Goal: Task Accomplishment & Management: Complete application form

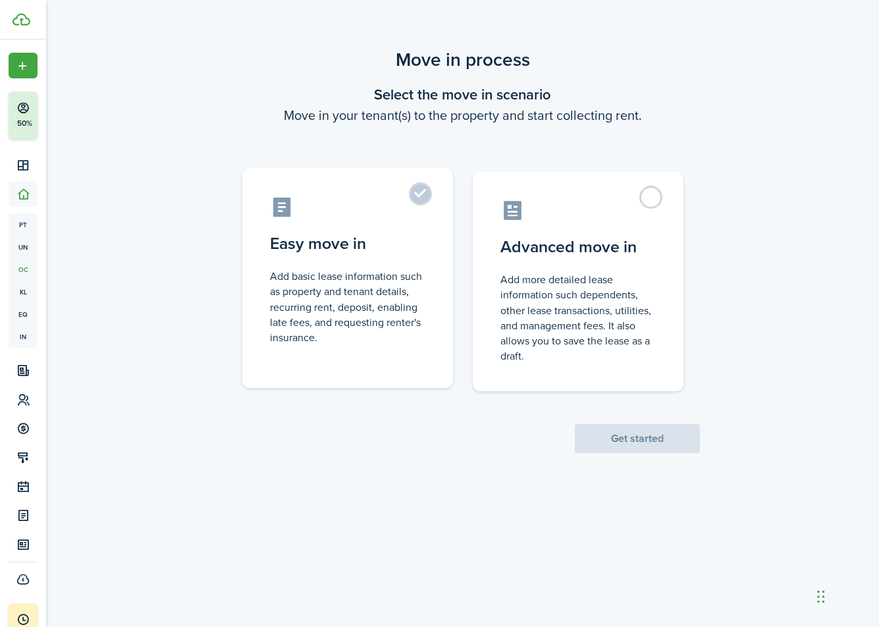
click at [423, 226] on label "Easy move in Add basic lease information such as property and tenant details, r…" at bounding box center [347, 278] width 211 height 220
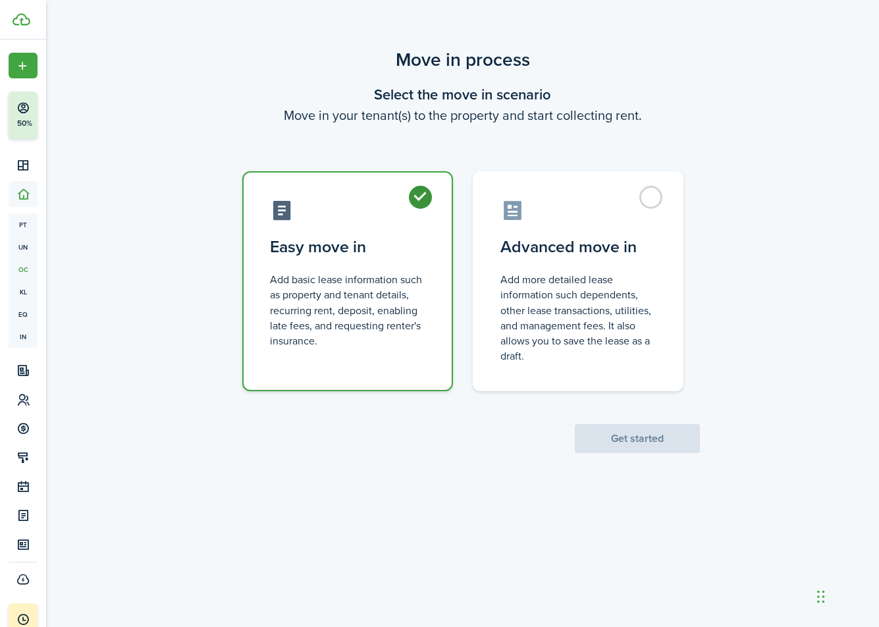
radio input "true"
click at [609, 424] on button "Get started" at bounding box center [637, 438] width 125 height 29
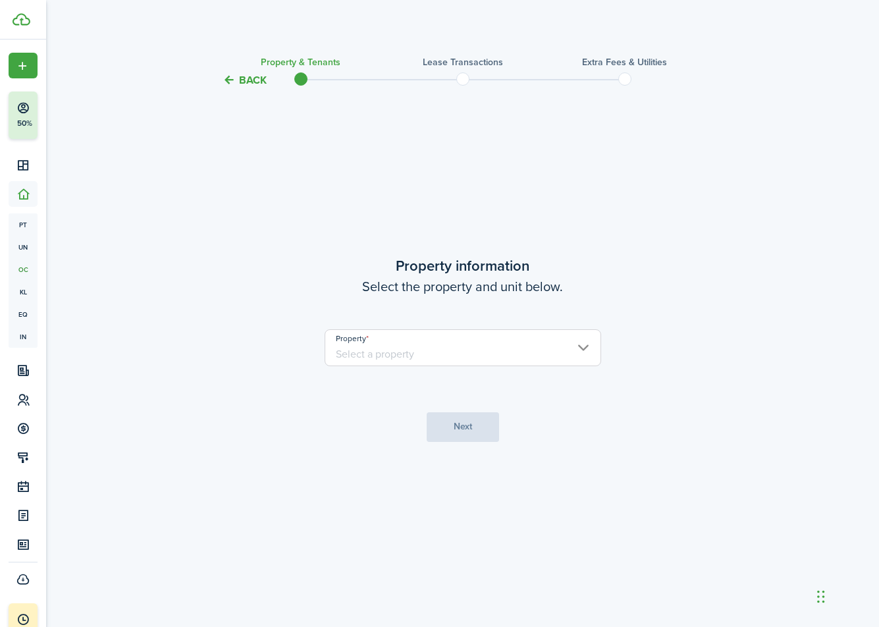
click at [448, 363] on input "Property" at bounding box center [462, 347] width 276 height 37
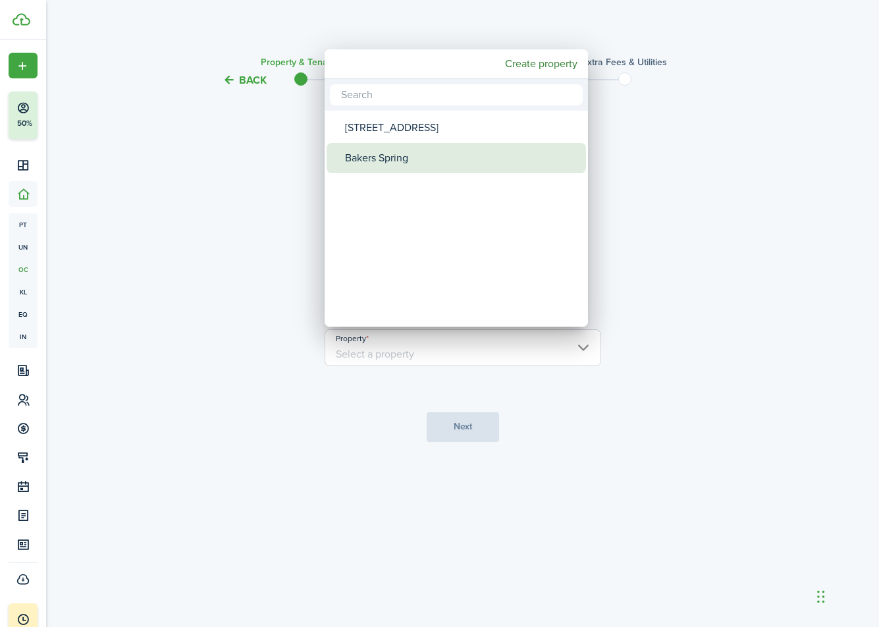
click at [395, 156] on div "Bakers Spring" at bounding box center [461, 158] width 233 height 30
type input "Bakers Spring"
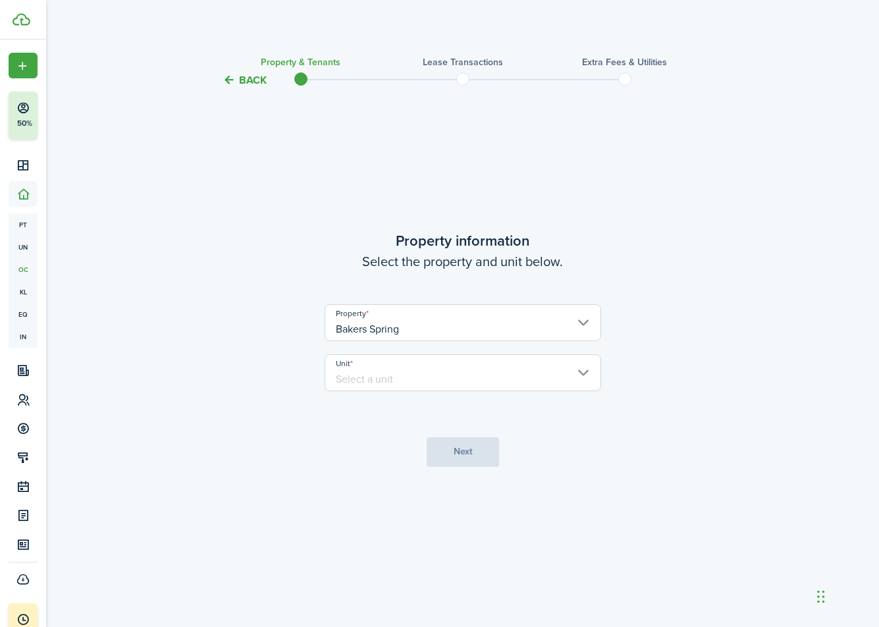
click at [427, 388] on input "Unit" at bounding box center [462, 372] width 276 height 37
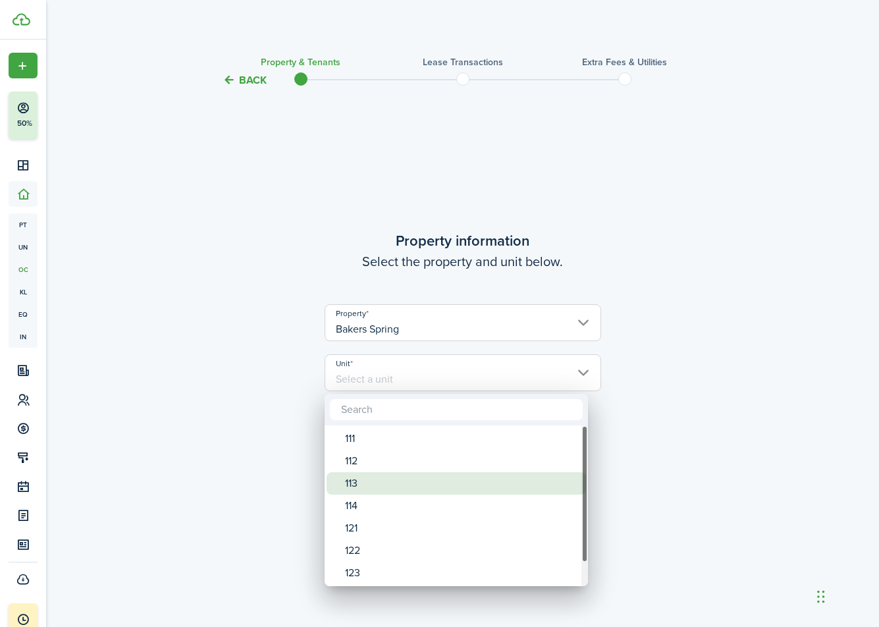
click at [378, 477] on div "113" at bounding box center [461, 483] width 233 height 22
type input "113"
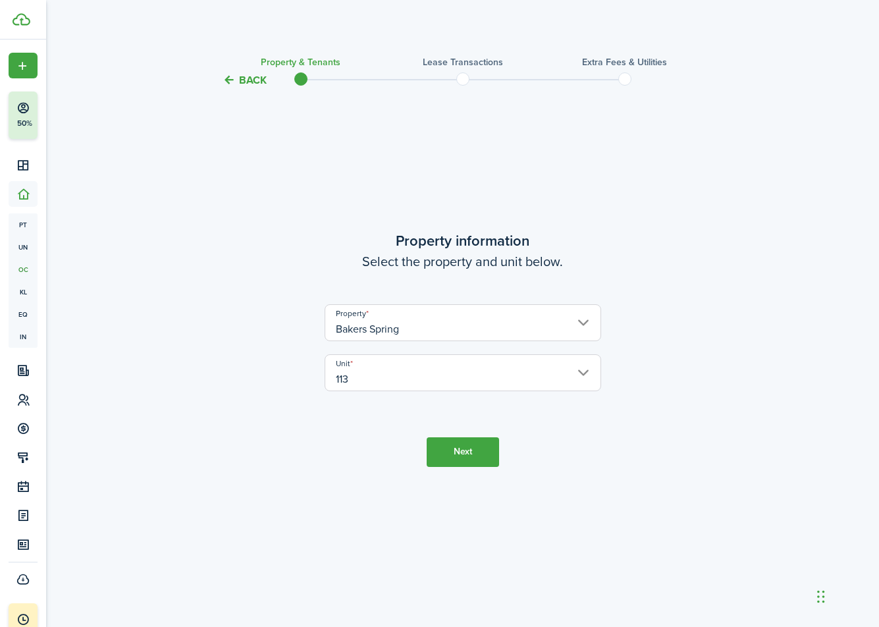
click at [450, 440] on button "Next" at bounding box center [462, 452] width 72 height 30
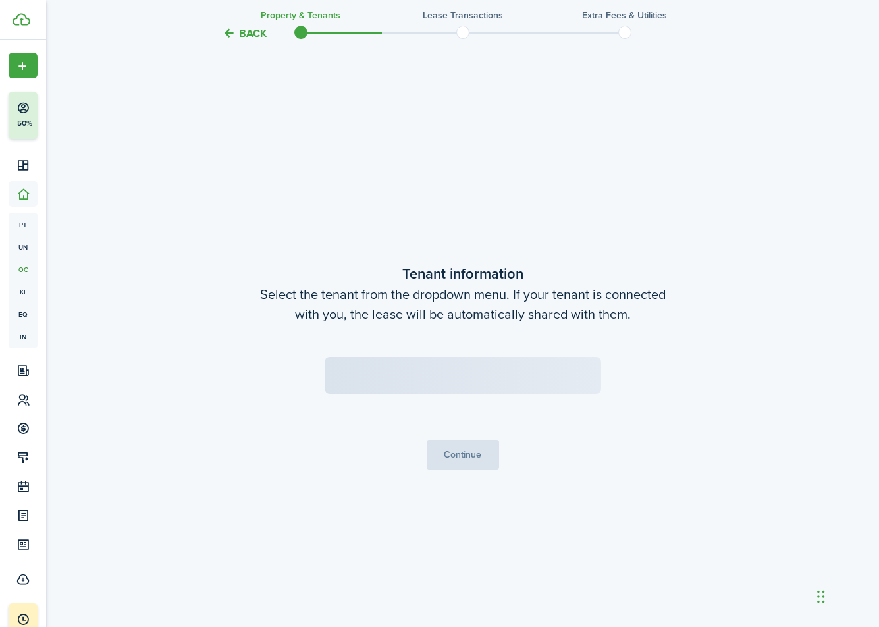
scroll to position [538, 0]
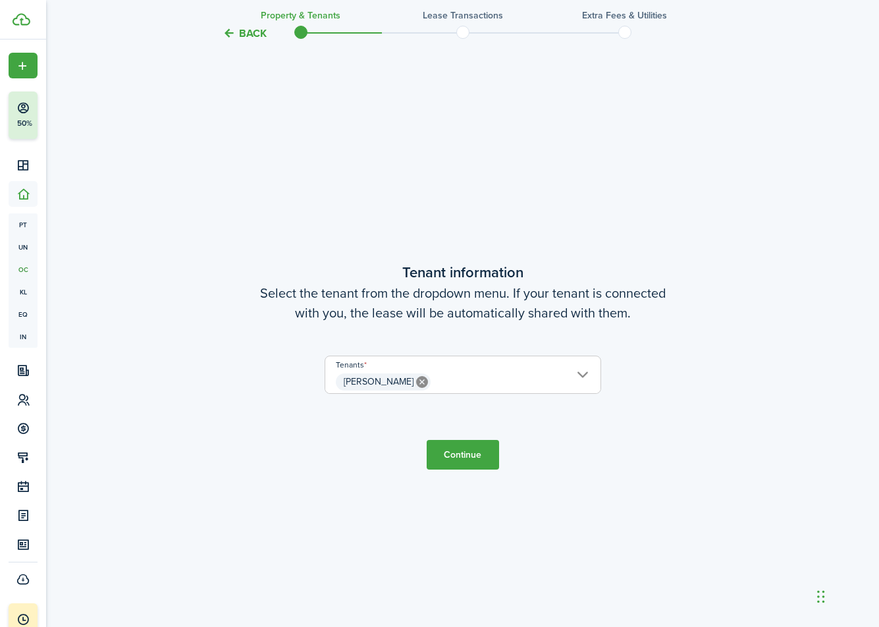
click at [462, 448] on button "Continue" at bounding box center [462, 455] width 72 height 30
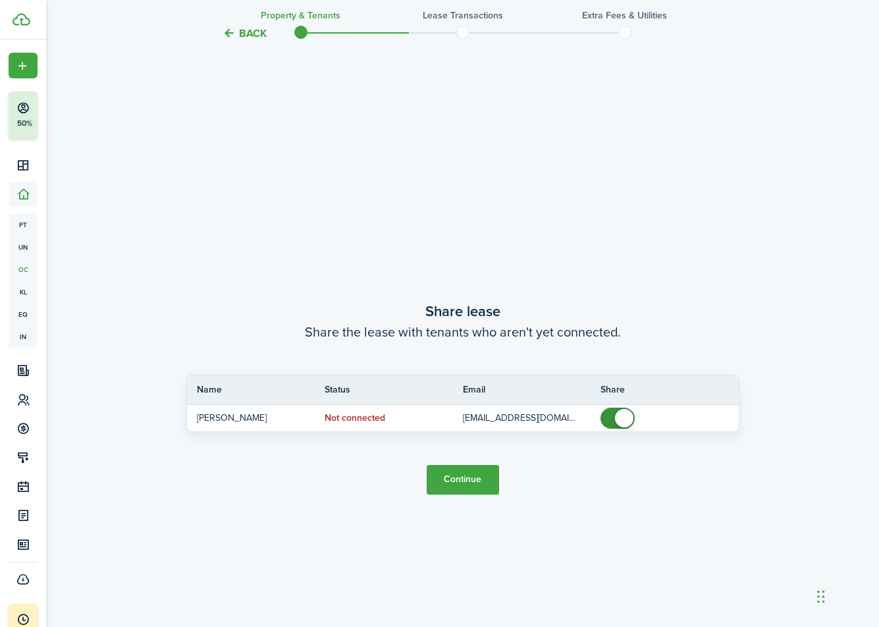
scroll to position [1165, 0]
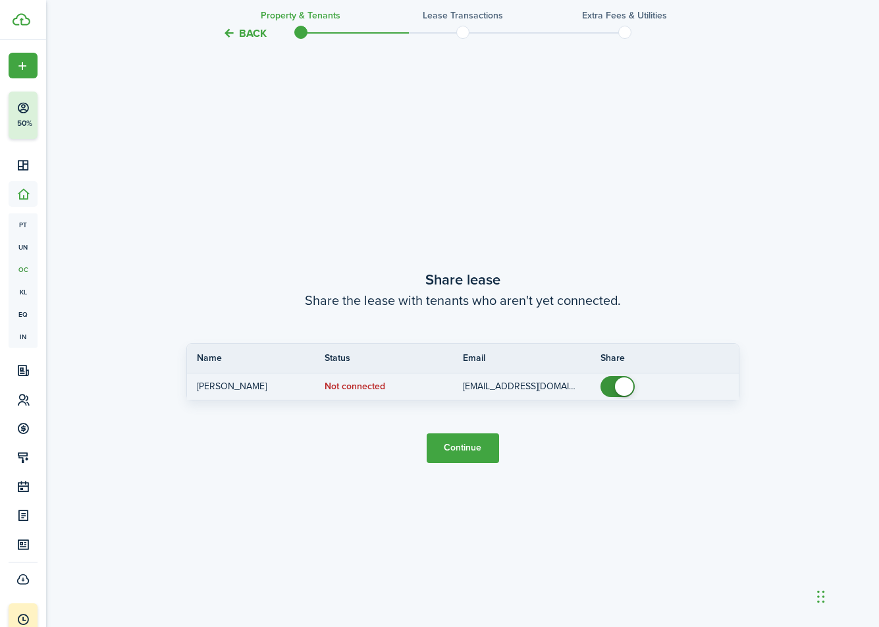
checkbox input "false"
click at [627, 387] on span at bounding box center [624, 386] width 18 height 18
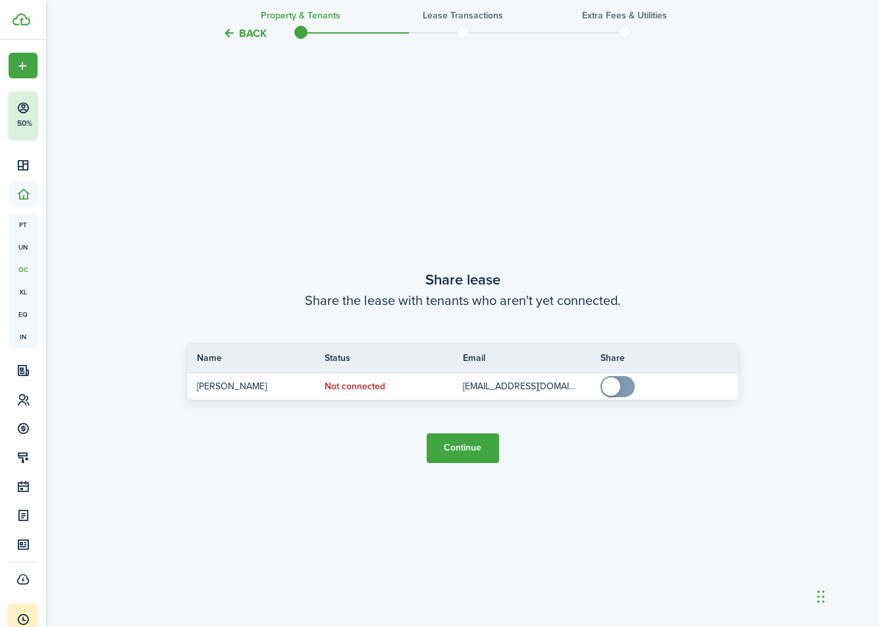
click at [493, 452] on button "Continue" at bounding box center [462, 448] width 72 height 30
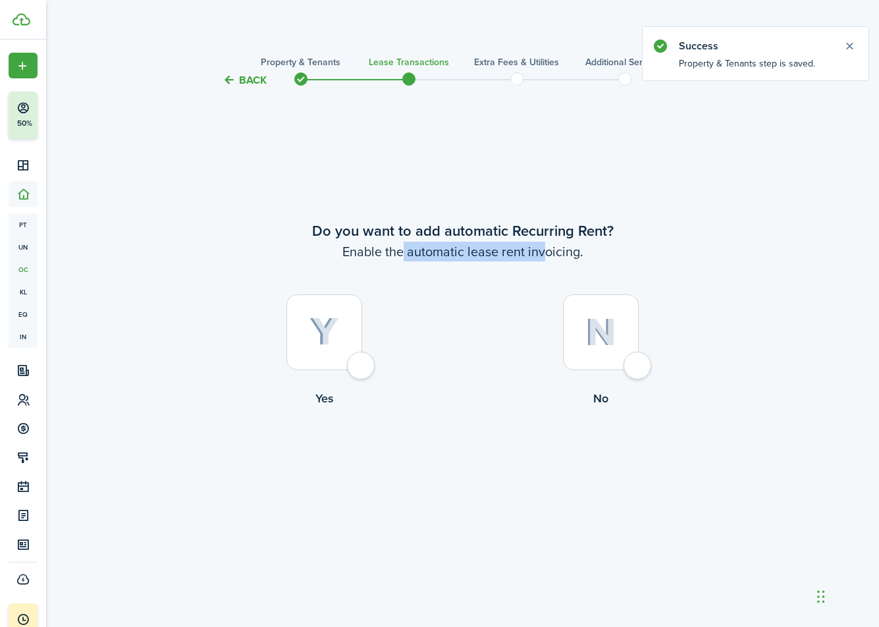
drag, startPoint x: 405, startPoint y: 253, endPoint x: 543, endPoint y: 251, distance: 138.2
click at [543, 251] on wizard-step-header-description "Enable the automatic lease rent invoicing." at bounding box center [462, 252] width 553 height 20
click at [355, 367] on div at bounding box center [324, 332] width 76 height 76
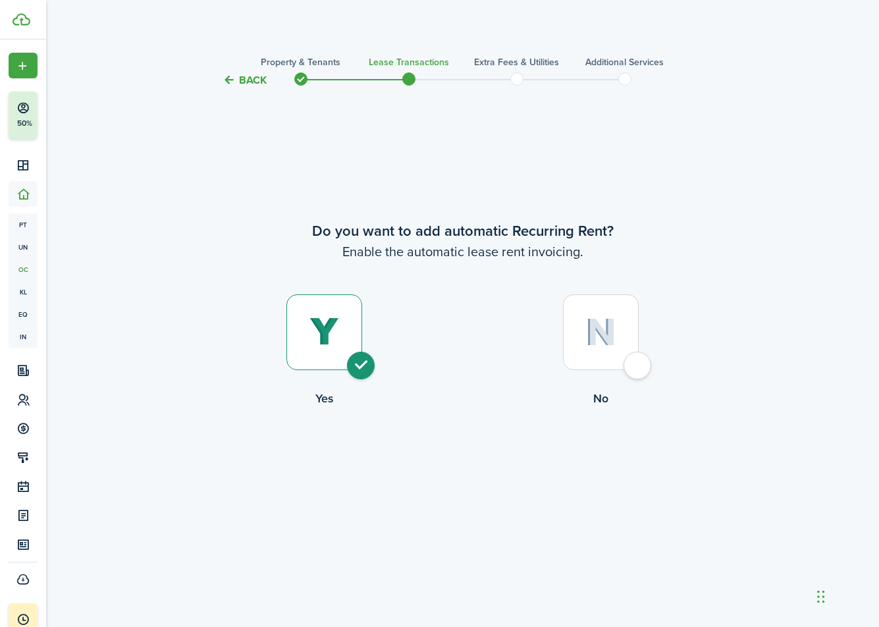
radio input "true"
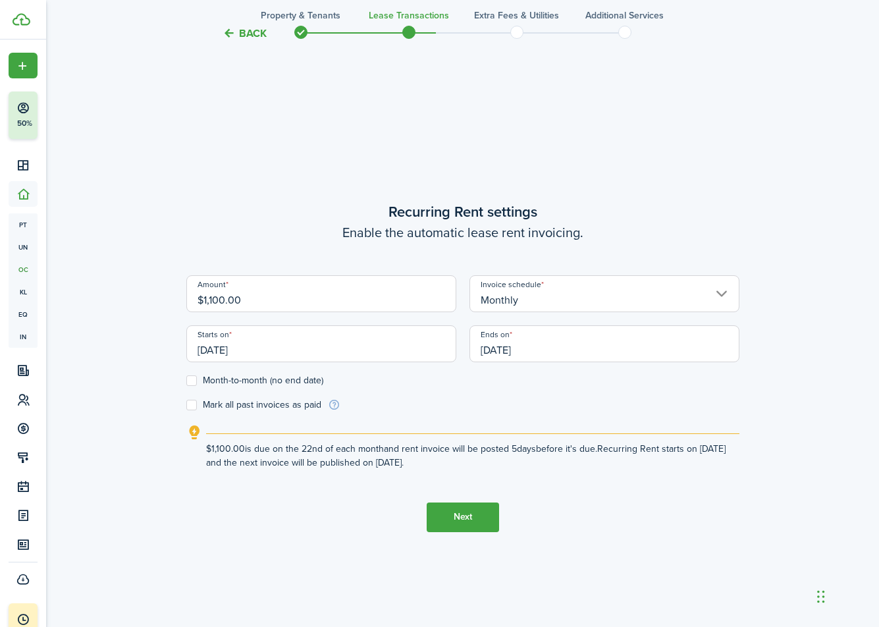
scroll to position [538, 0]
click at [269, 352] on input "[DATE]" at bounding box center [321, 342] width 270 height 37
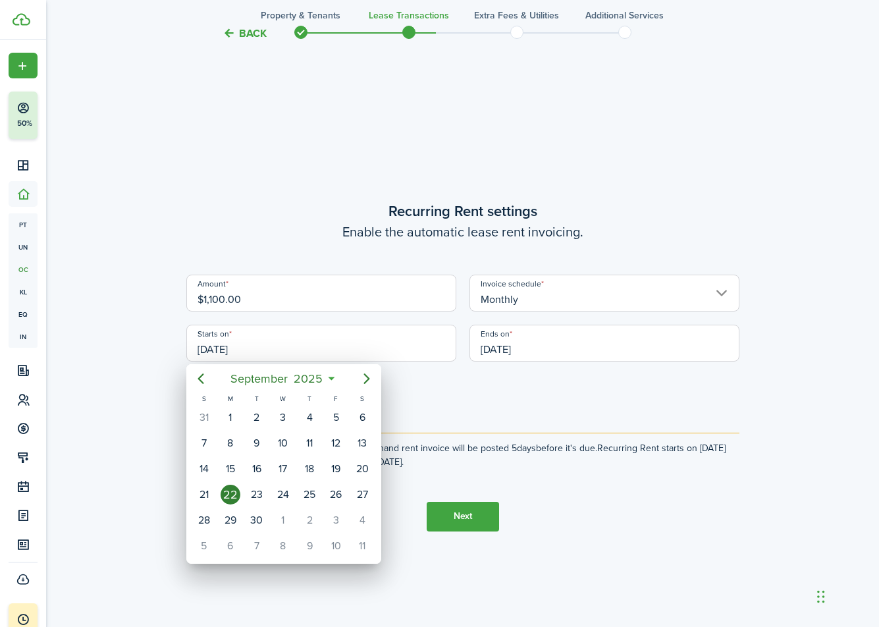
drag, startPoint x: 243, startPoint y: 349, endPoint x: 270, endPoint y: 417, distance: 73.0
click at [202, 349] on div at bounding box center [439, 313] width 1089 height 837
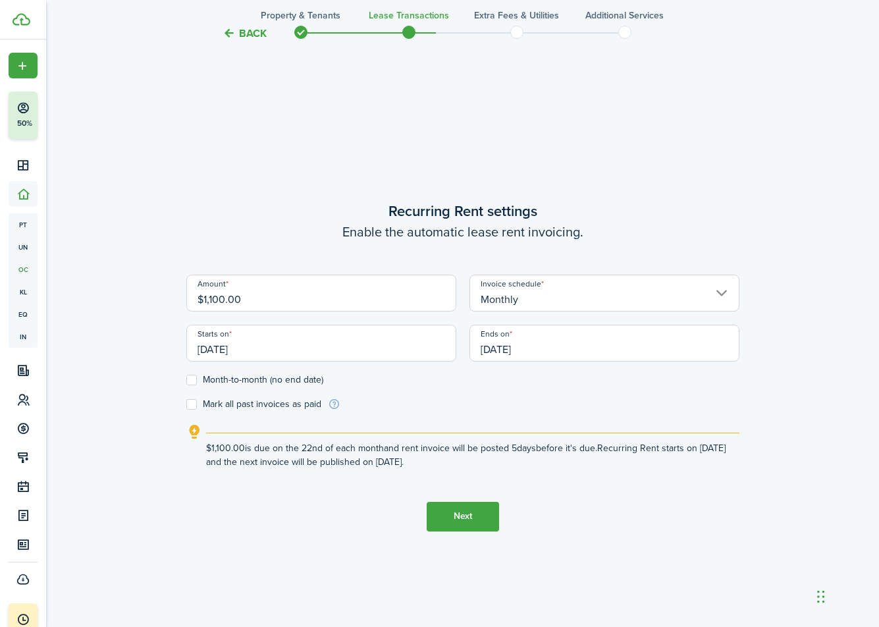
click at [254, 346] on input "[DATE]" at bounding box center [321, 342] width 270 height 37
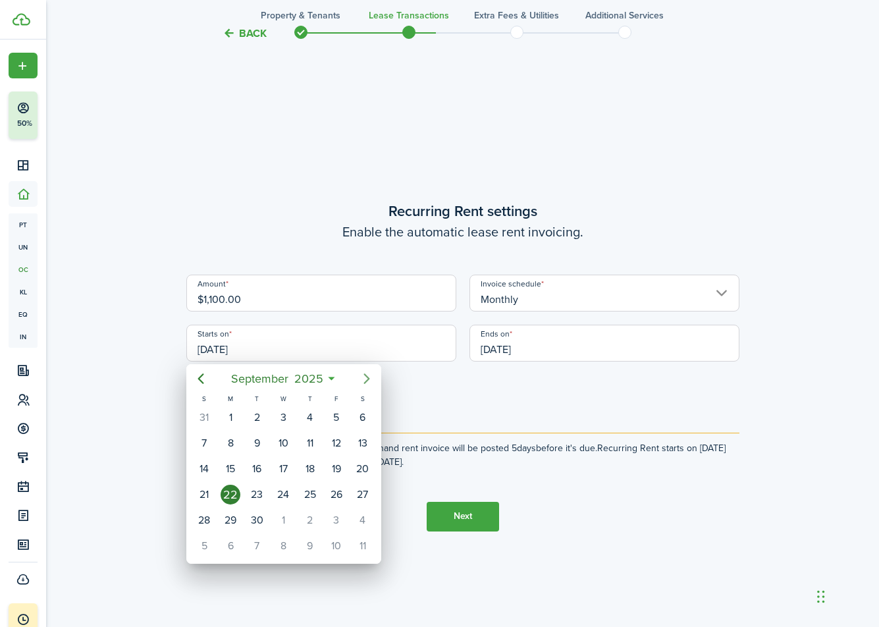
click at [363, 378] on icon "Next page" at bounding box center [367, 379] width 16 height 16
click at [280, 417] on div "1" at bounding box center [283, 417] width 20 height 20
type input "[DATE]"
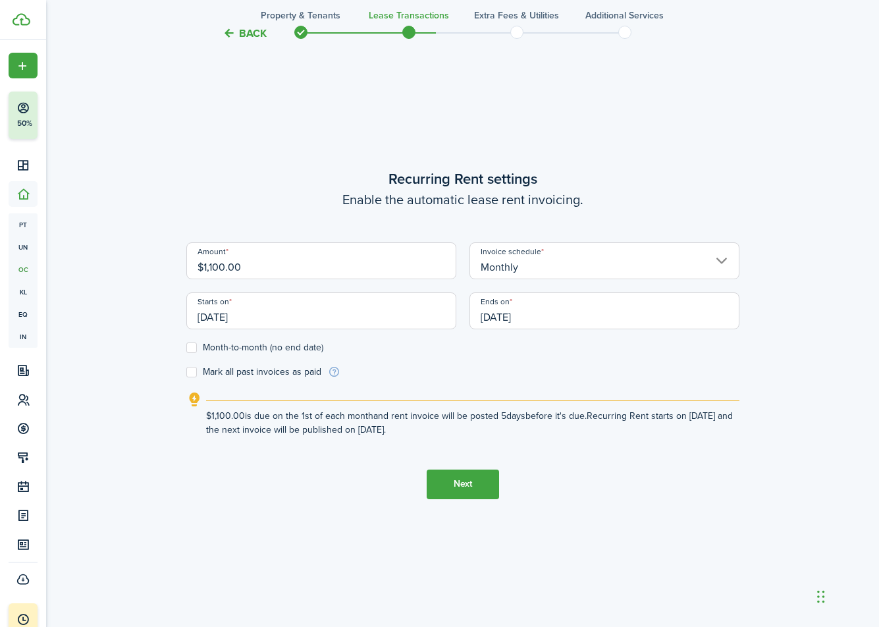
scroll to position [580, 0]
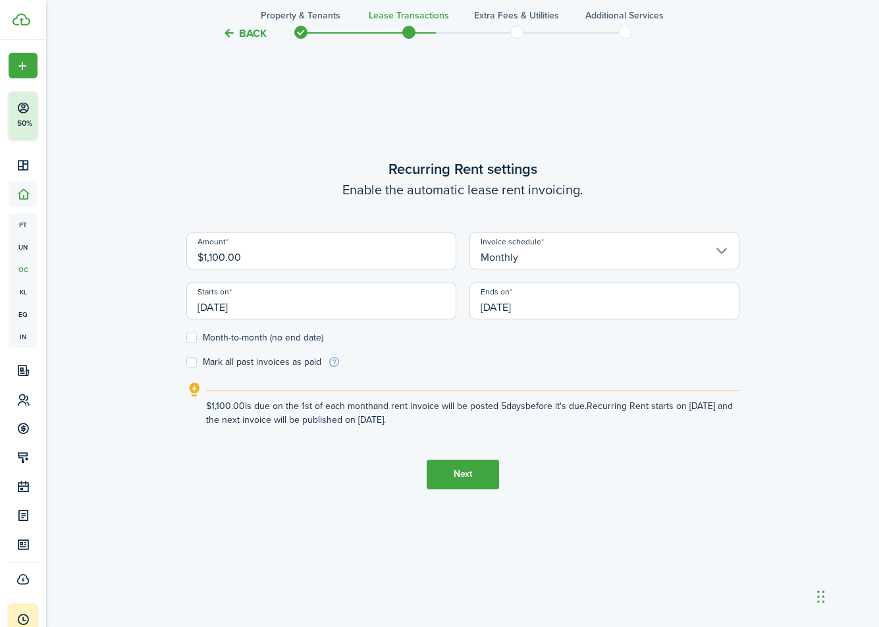
click at [553, 305] on input "[DATE]" at bounding box center [604, 300] width 270 height 37
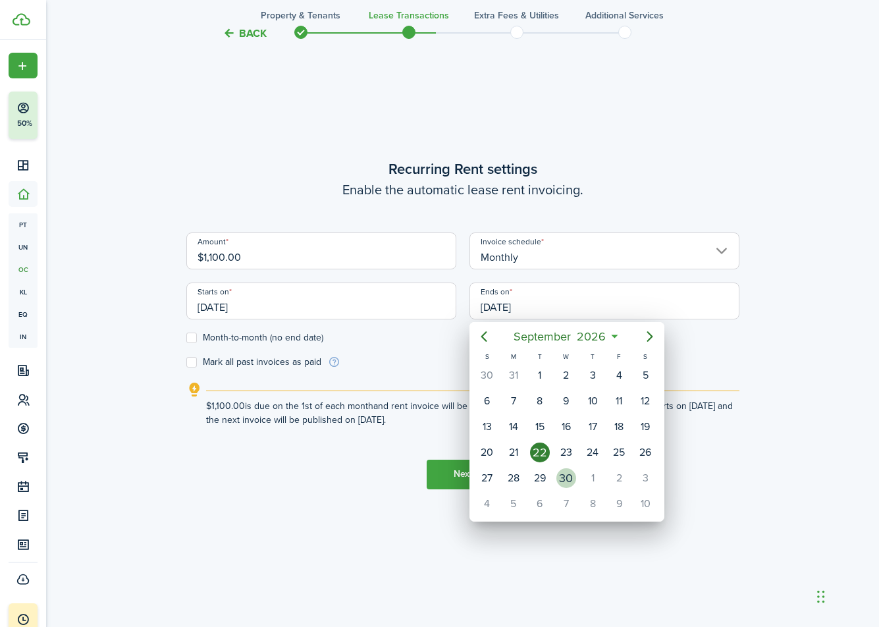
click at [568, 475] on div "30" at bounding box center [566, 478] width 20 height 20
type input "[DATE]"
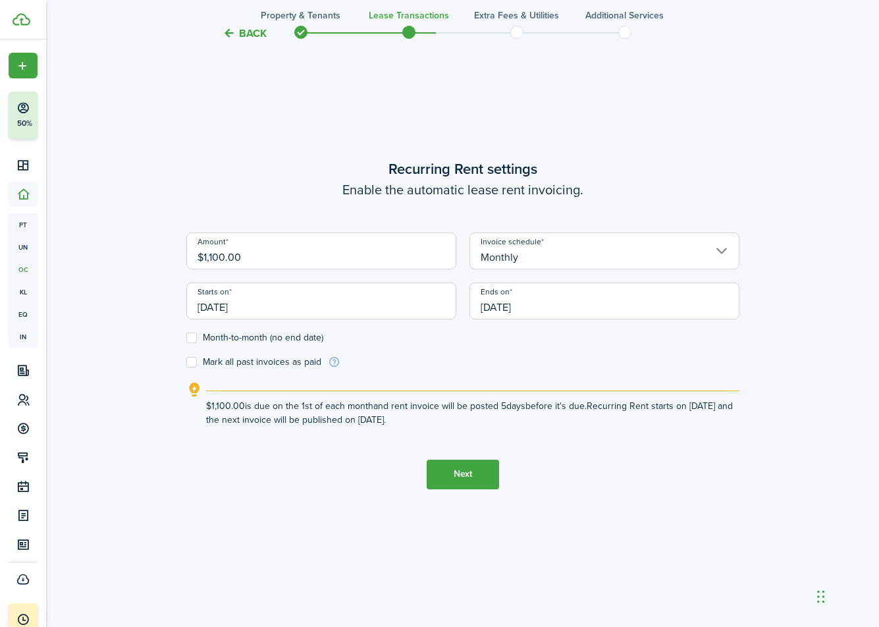
click at [467, 377] on lease-wizard-rent-recurring "Recurring Rent settings Enable the automatic lease rent invoicing. Amount $1,10…" at bounding box center [462, 292] width 553 height 269
click at [464, 475] on button "Next" at bounding box center [462, 474] width 72 height 30
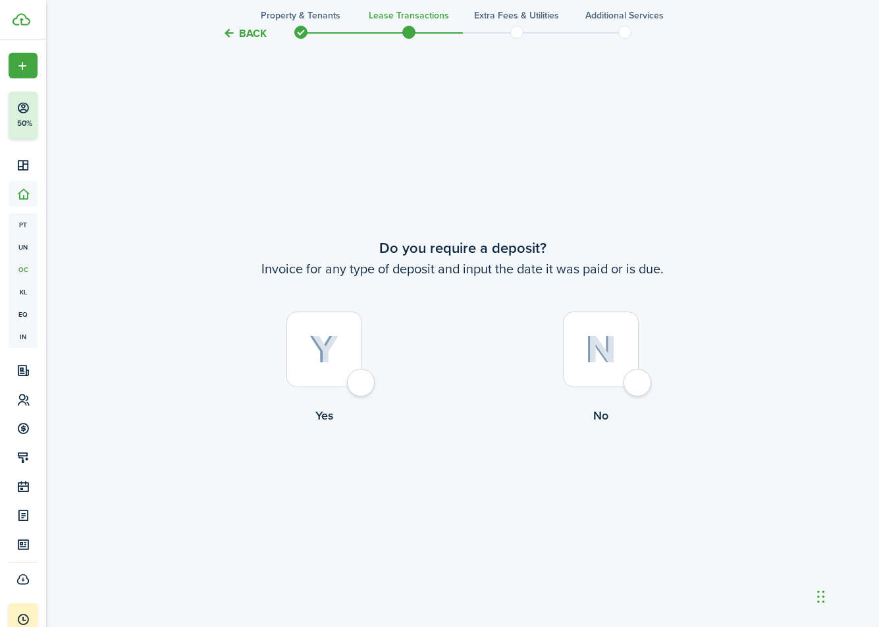
click at [362, 378] on div at bounding box center [324, 349] width 76 height 76
radio input "true"
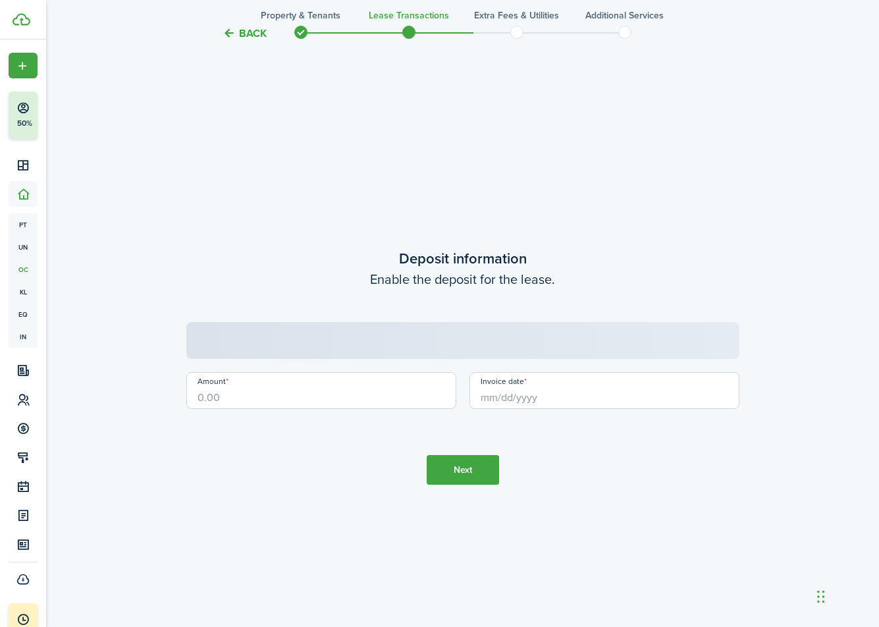
scroll to position [1791, 0]
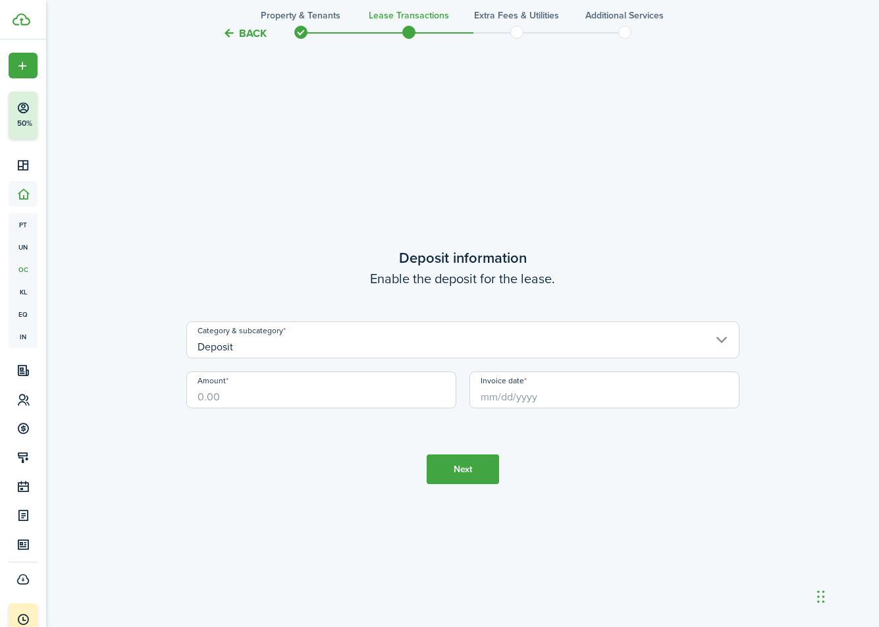
click at [357, 388] on input "Amount" at bounding box center [321, 389] width 270 height 37
type input "$1,100.00"
click at [550, 390] on input "Invoice date" at bounding box center [604, 389] width 270 height 37
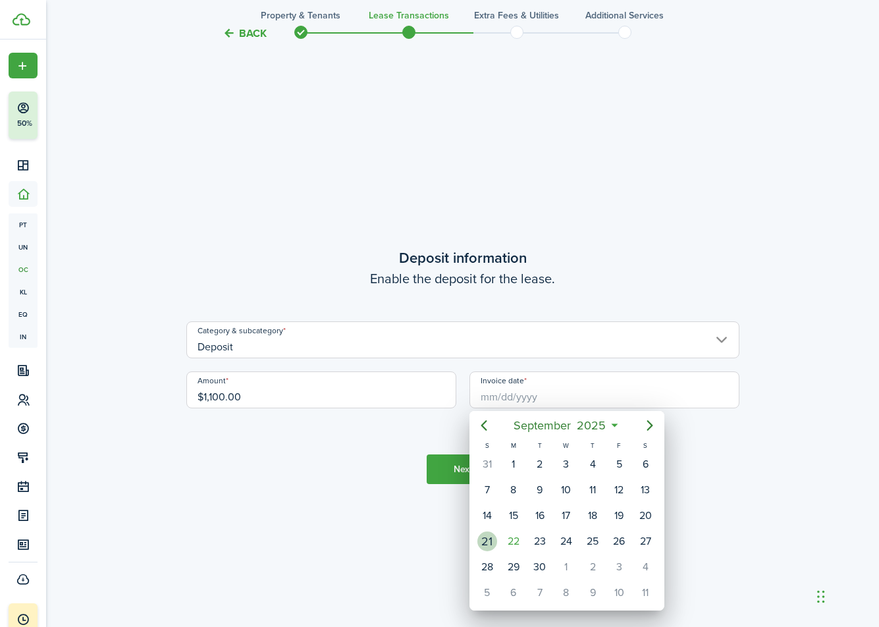
click at [488, 540] on div "21" at bounding box center [487, 541] width 20 height 20
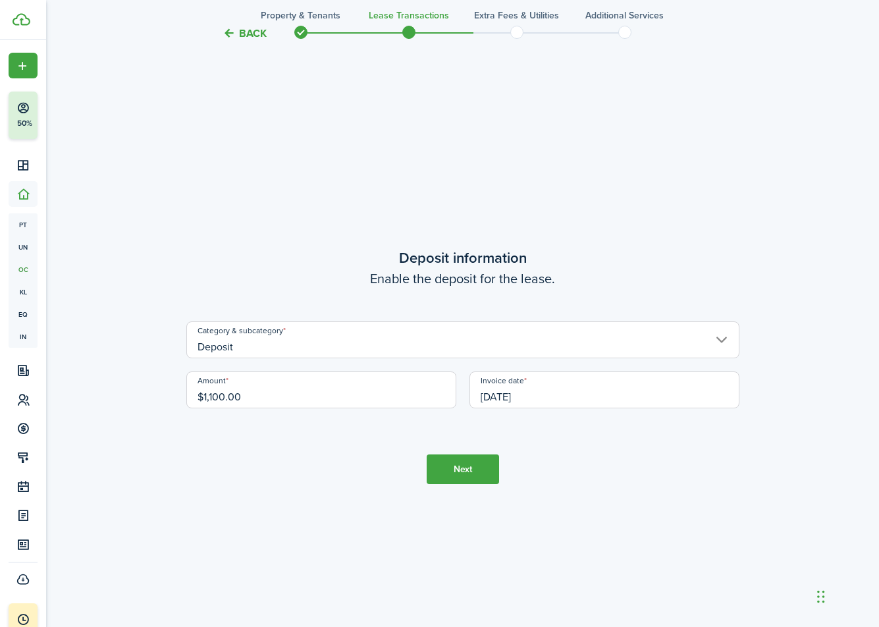
click at [518, 400] on input "[DATE]" at bounding box center [604, 389] width 270 height 37
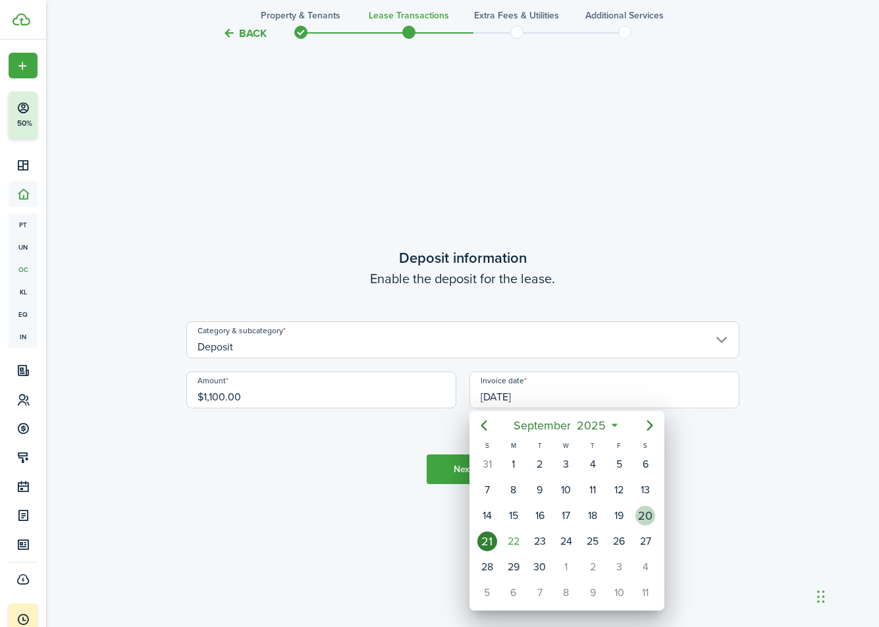
click at [646, 516] on div "20" at bounding box center [645, 515] width 20 height 20
type input "[DATE]"
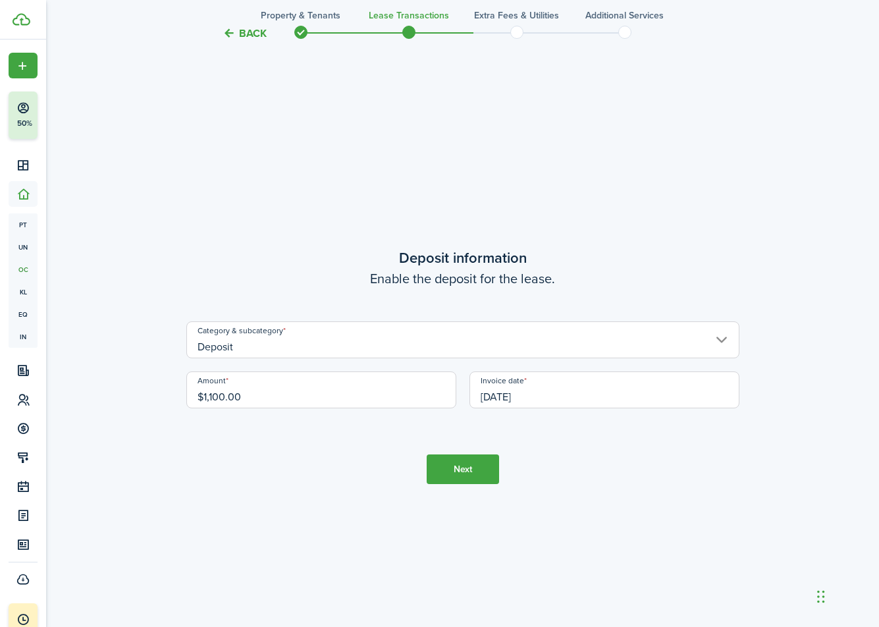
click at [472, 471] on button "Next" at bounding box center [462, 469] width 72 height 30
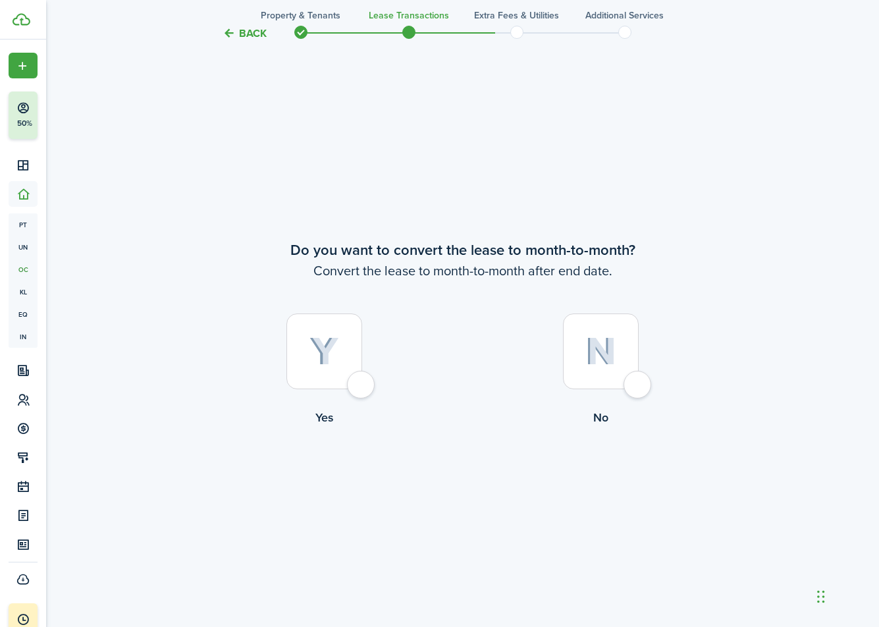
scroll to position [2418, 0]
click at [613, 381] on div at bounding box center [601, 349] width 76 height 76
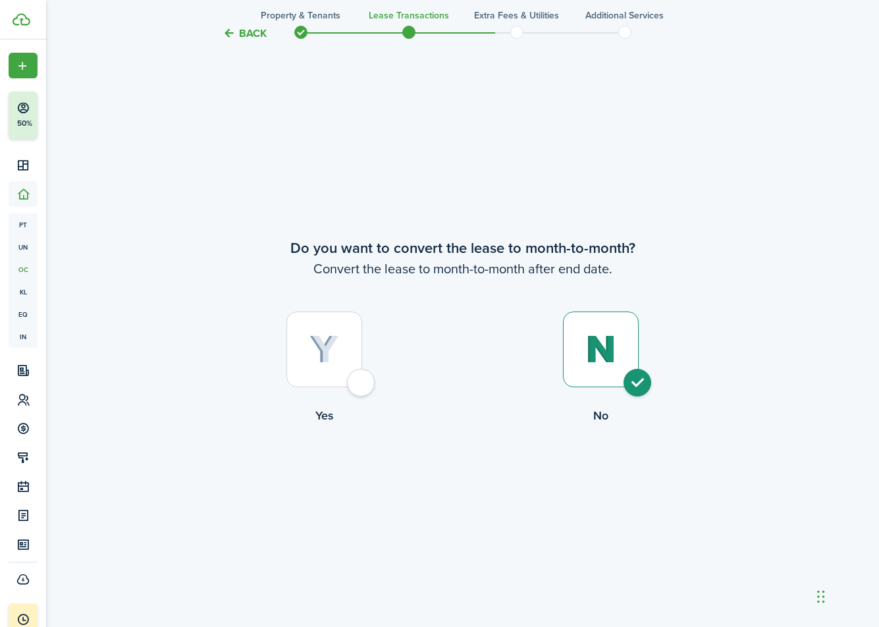
radio input "true"
click at [343, 386] on div at bounding box center [324, 349] width 76 height 76
radio input "true"
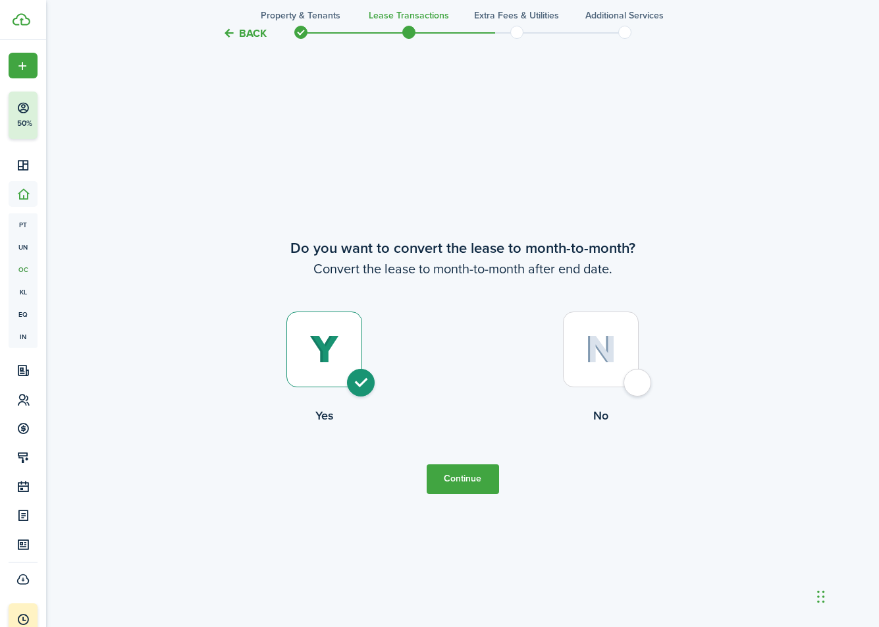
click at [455, 473] on button "Continue" at bounding box center [462, 479] width 72 height 30
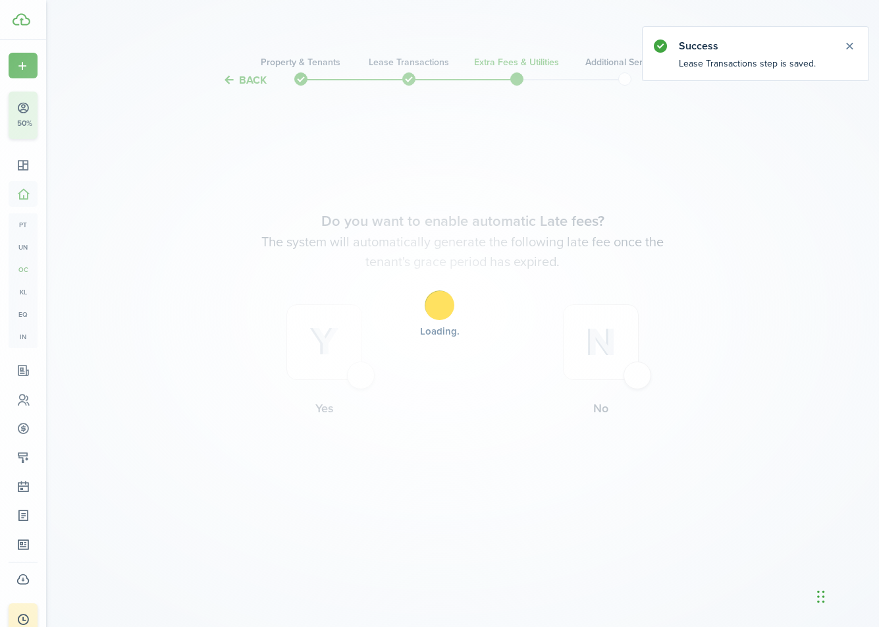
scroll to position [0, 0]
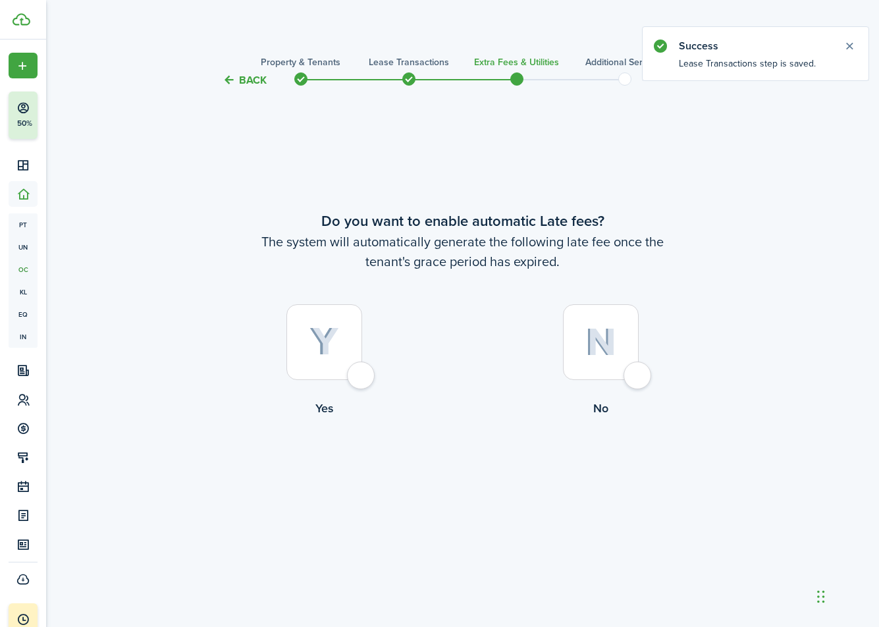
click at [349, 380] on div at bounding box center [324, 342] width 76 height 76
radio input "true"
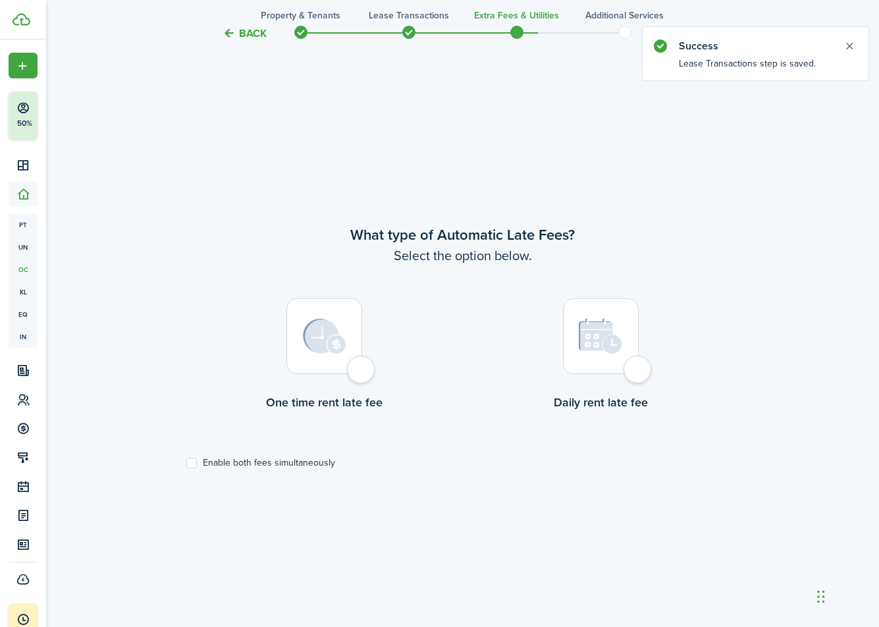
scroll to position [538, 0]
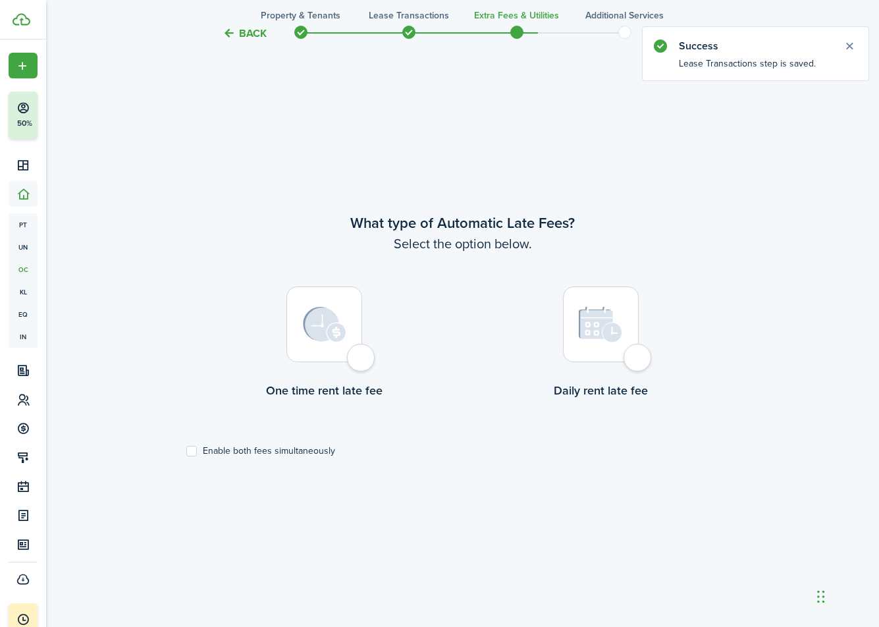
click at [362, 355] on div at bounding box center [324, 324] width 76 height 76
radio input "true"
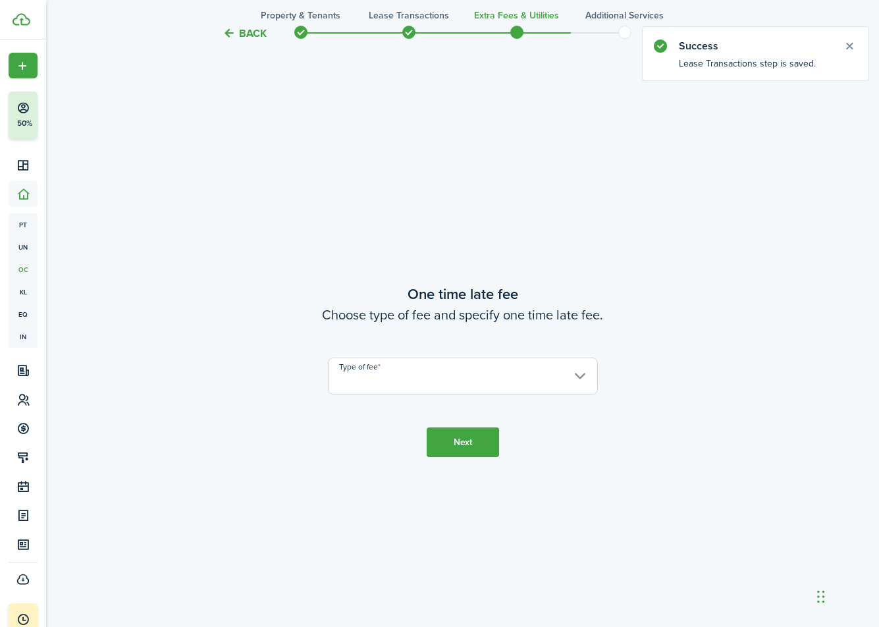
scroll to position [1165, 0]
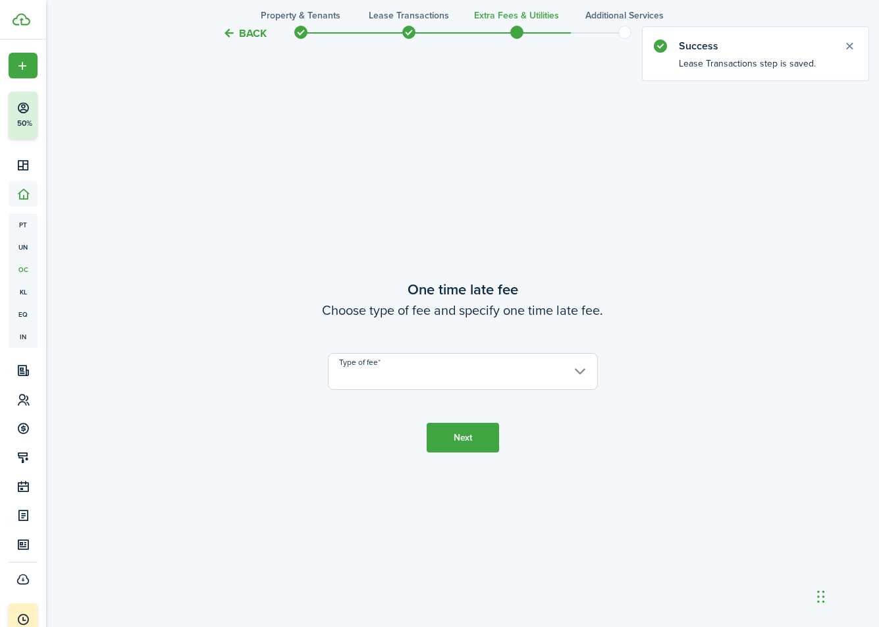
click at [413, 371] on input "Type of fee" at bounding box center [463, 371] width 270 height 37
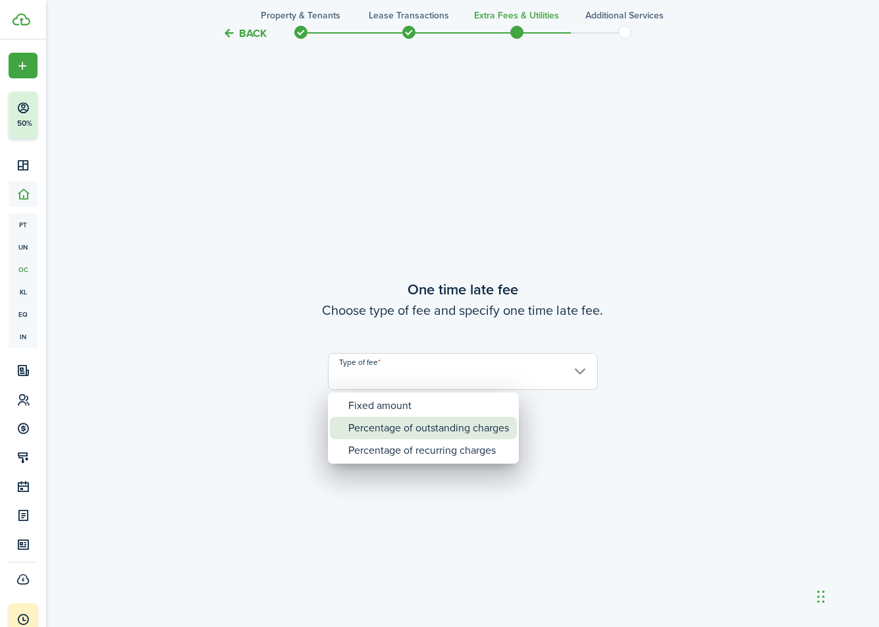
click at [415, 429] on div "Percentage of outstanding charges" at bounding box center [428, 428] width 161 height 22
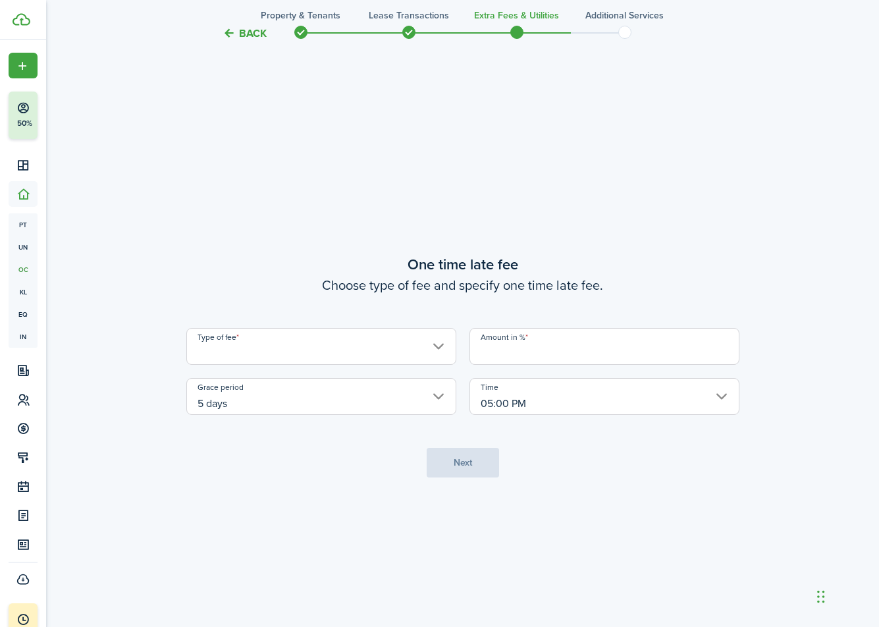
type input "Percentage of outstanding charges"
click at [385, 399] on input "5 days" at bounding box center [321, 396] width 270 height 37
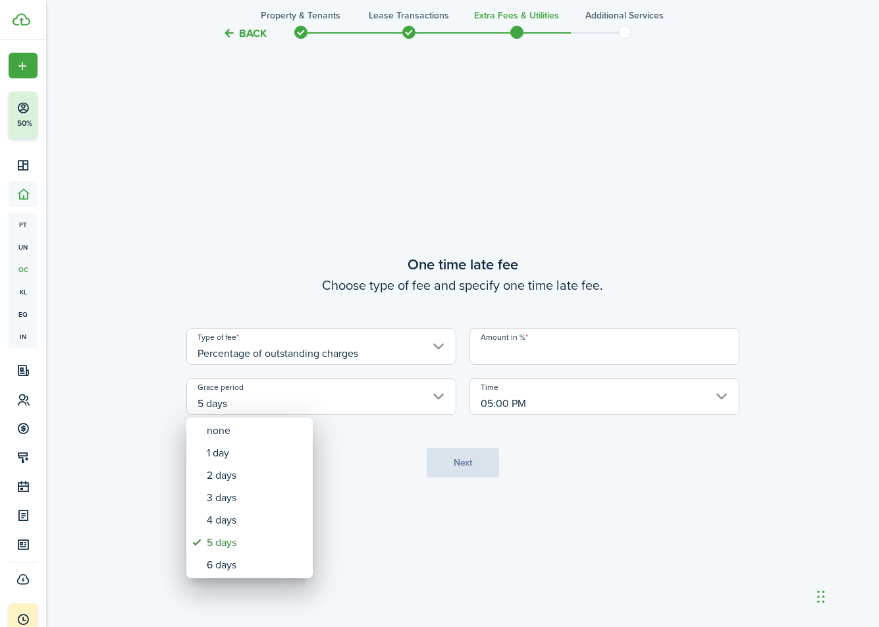
drag, startPoint x: 575, startPoint y: 359, endPoint x: 517, endPoint y: 358, distance: 58.6
click at [575, 359] on div at bounding box center [439, 313] width 1089 height 837
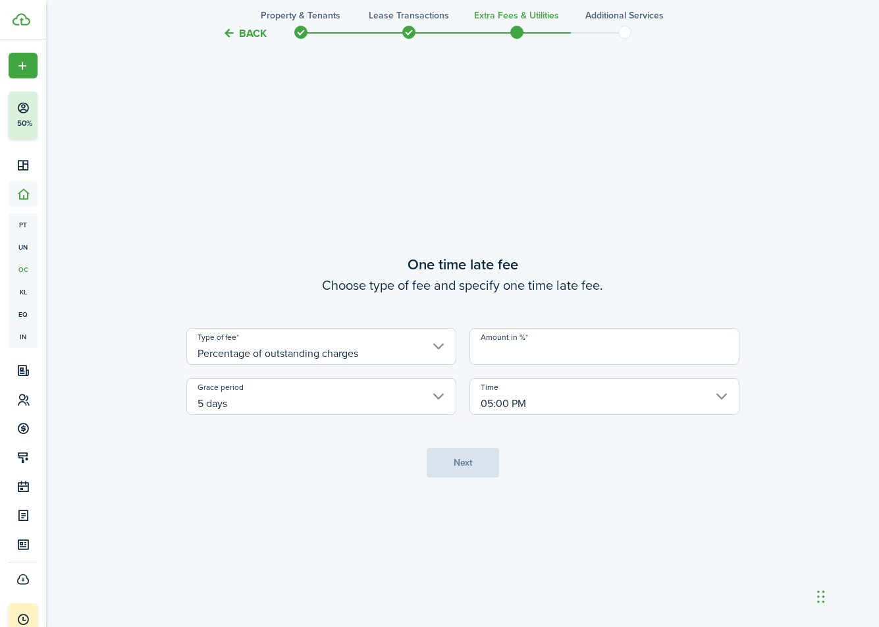
click at [517, 358] on input "Amount in %" at bounding box center [604, 346] width 270 height 37
click at [387, 355] on input "Percentage of outstanding charges" at bounding box center [321, 346] width 270 height 37
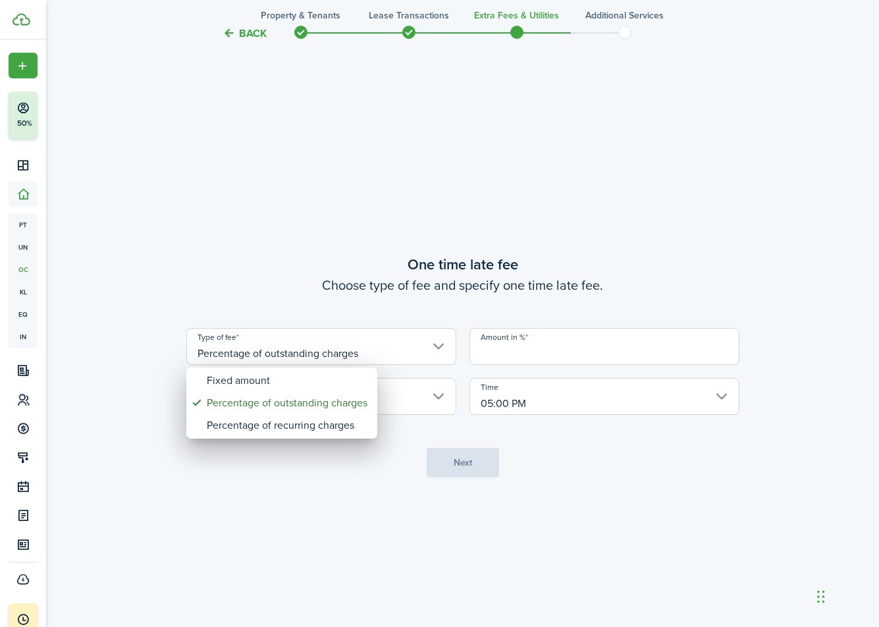
click at [536, 351] on div at bounding box center [439, 313] width 1089 height 837
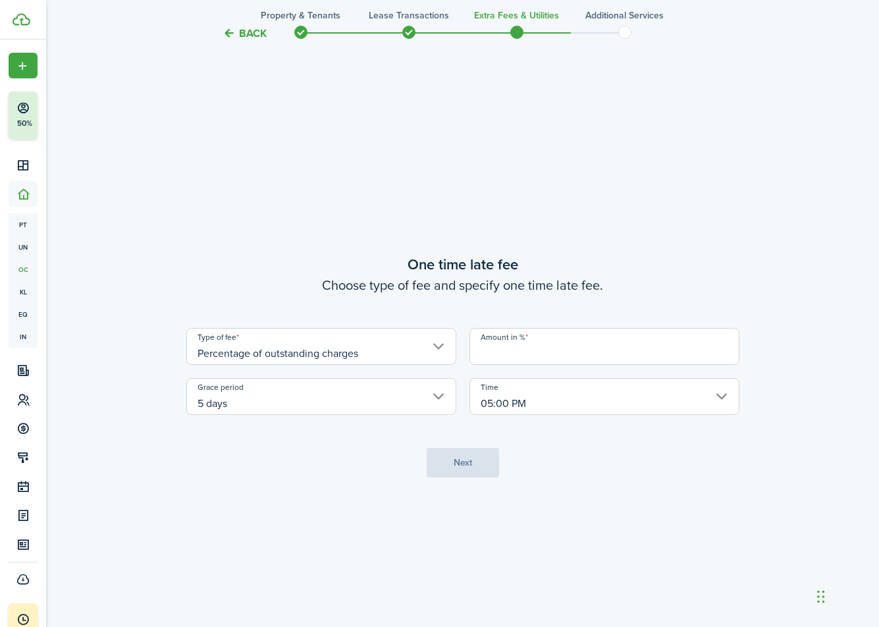
click at [534, 352] on input "Amount in %" at bounding box center [604, 346] width 270 height 37
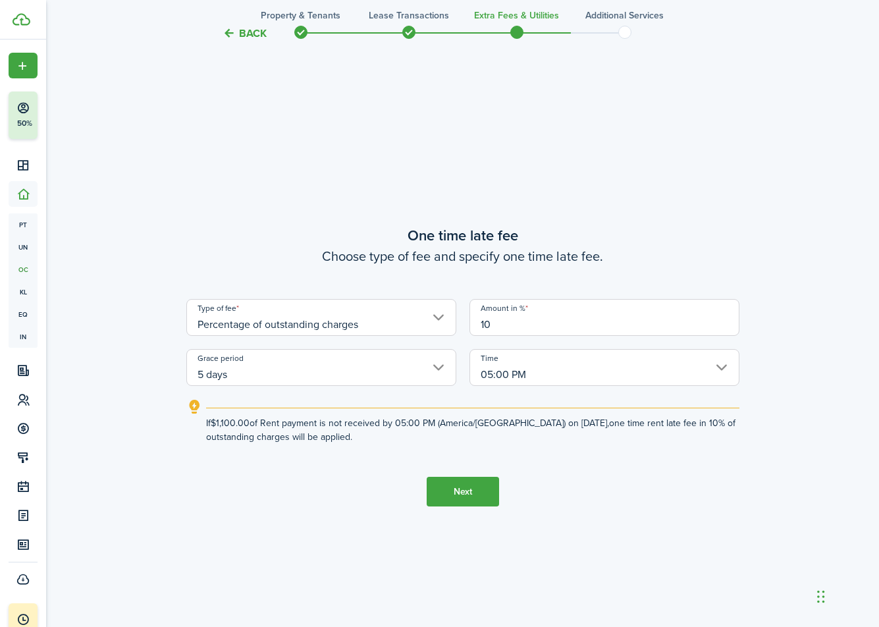
type input "10"
click at [514, 424] on explanation-description "If $1,100.00 of Rent payment is not received by 05:00 PM (America/[GEOGRAPHIC_D…" at bounding box center [472, 430] width 533 height 28
click at [552, 379] on input "05:00 PM" at bounding box center [604, 367] width 270 height 37
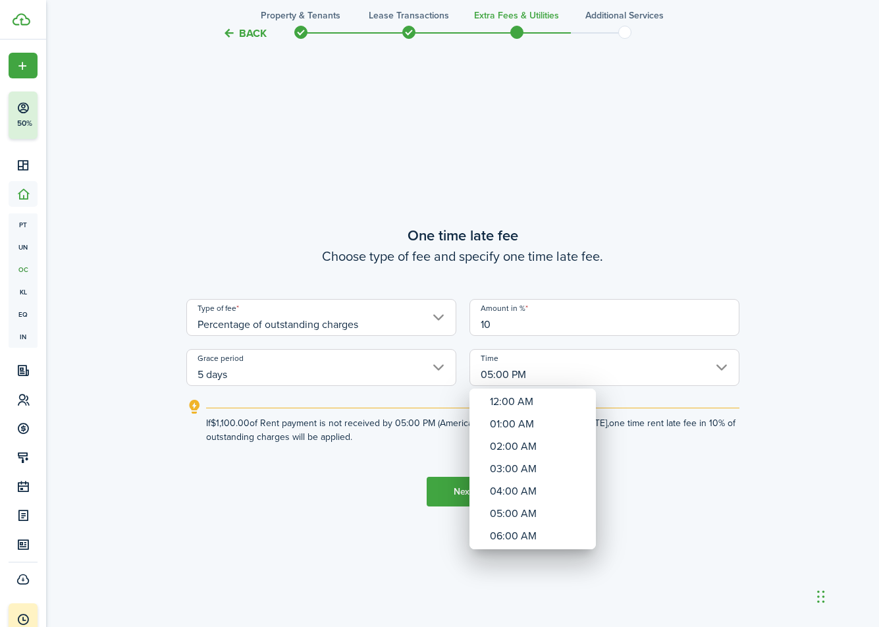
click at [707, 446] on div at bounding box center [439, 313] width 1089 height 837
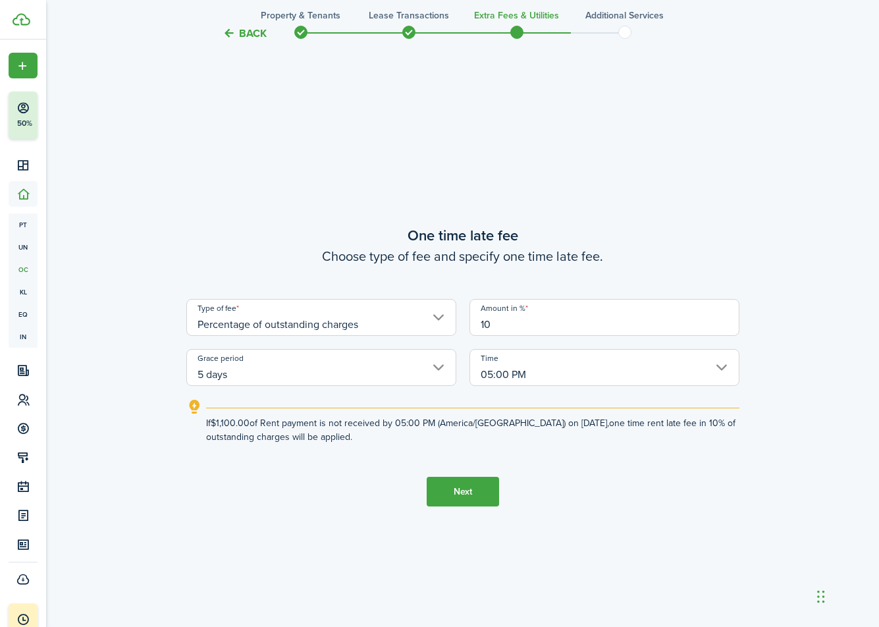
click at [467, 492] on button "Next" at bounding box center [462, 491] width 72 height 30
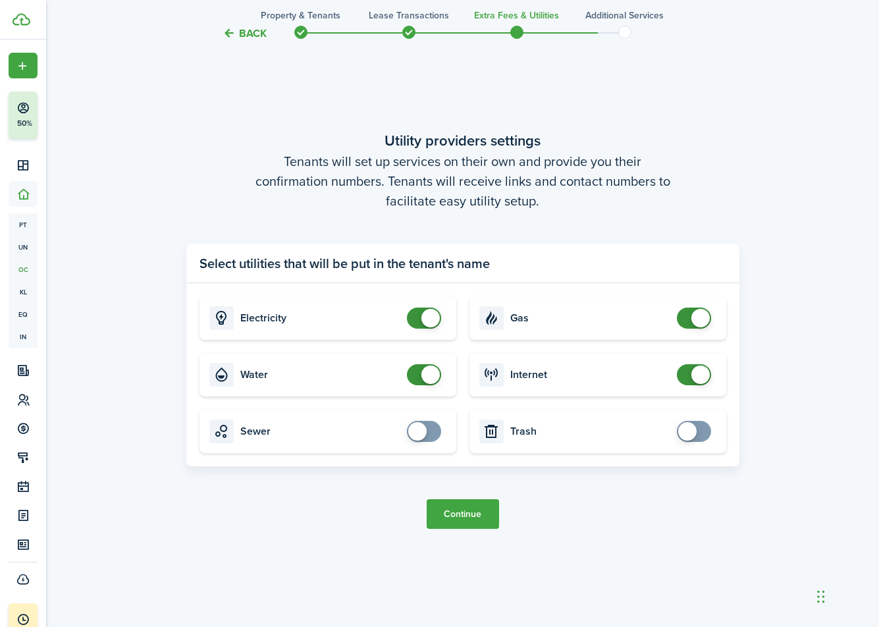
scroll to position [1839, 0]
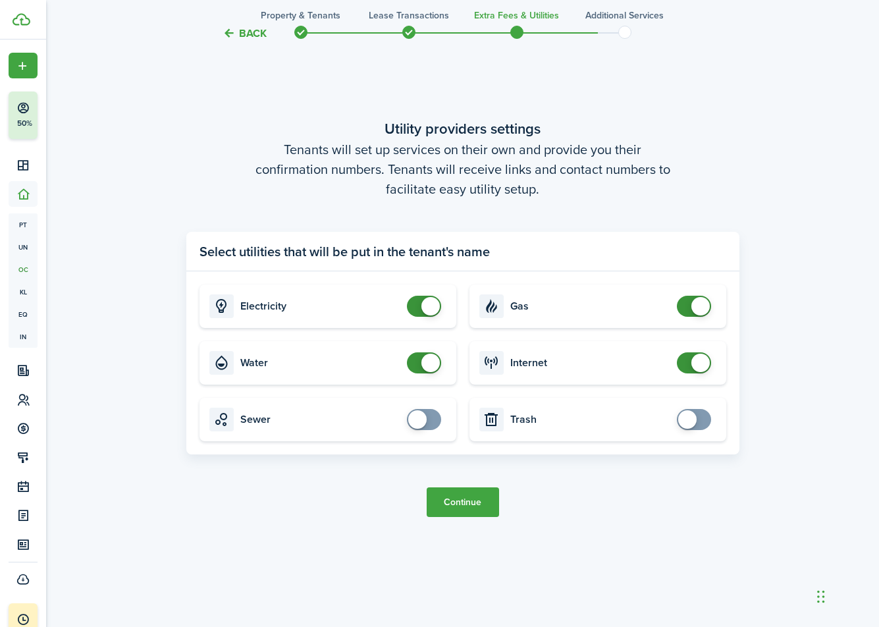
checkbox input "false"
click at [430, 363] on span at bounding box center [430, 362] width 18 height 18
checkbox input "false"
click at [688, 305] on span at bounding box center [693, 306] width 13 height 21
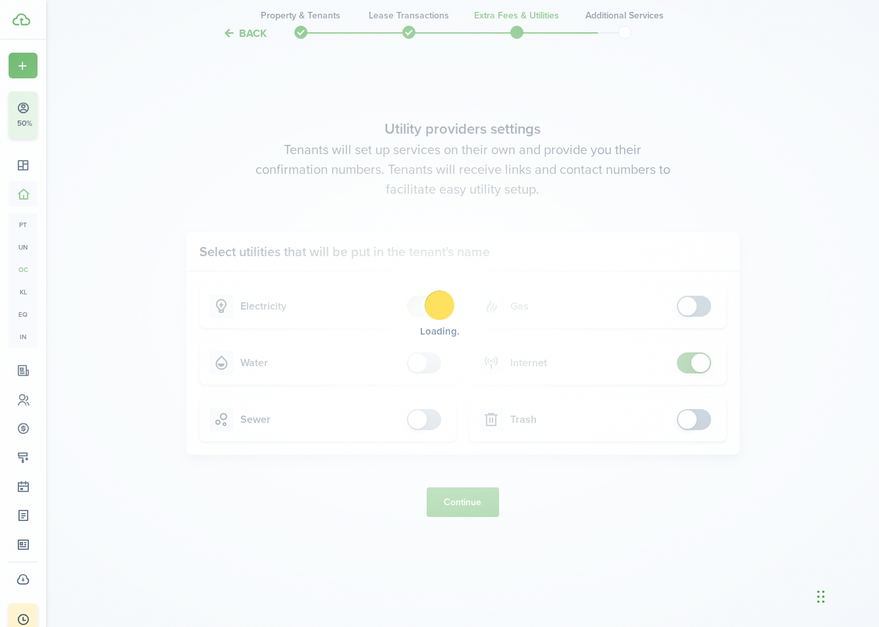
scroll to position [1843, 0]
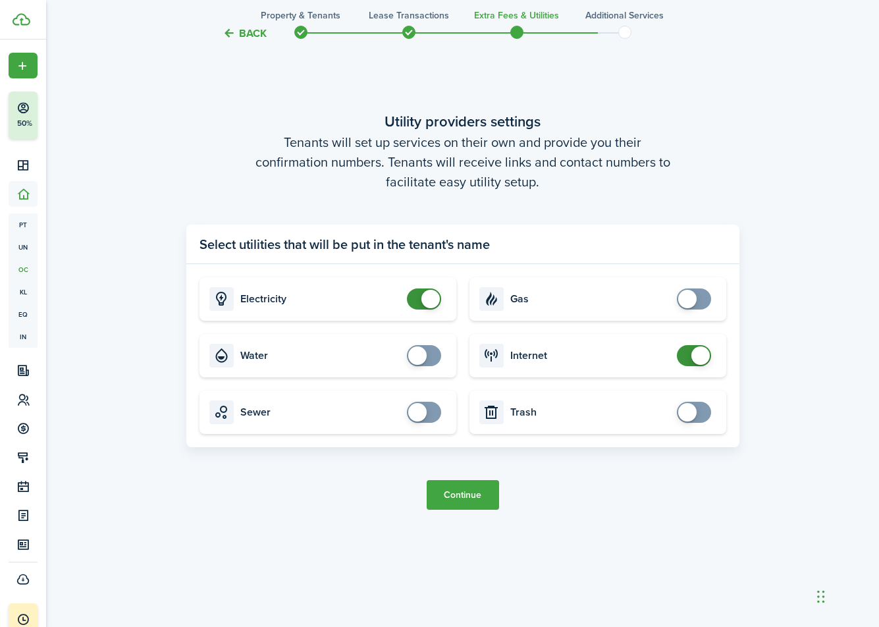
click at [460, 497] on button "Continue" at bounding box center [462, 495] width 72 height 30
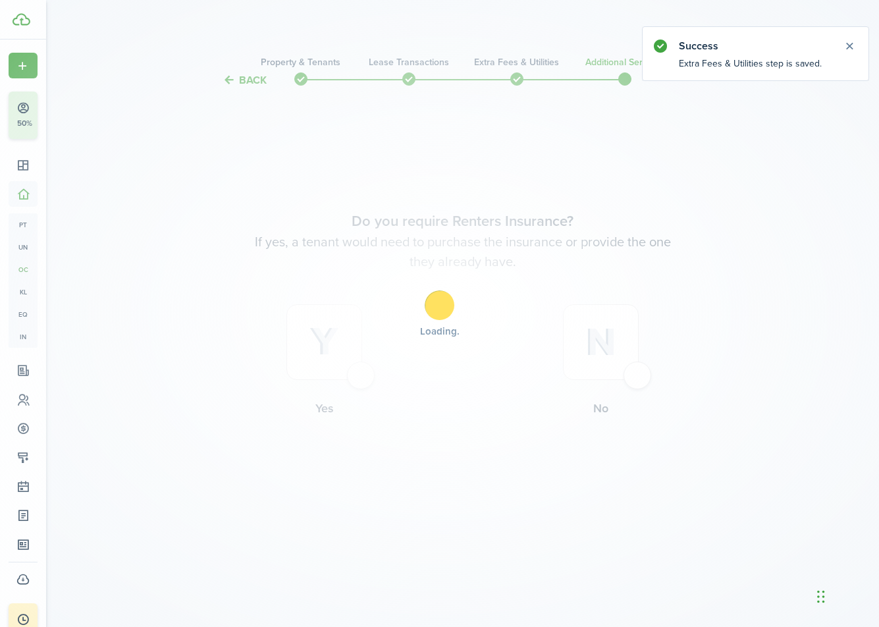
scroll to position [0, 0]
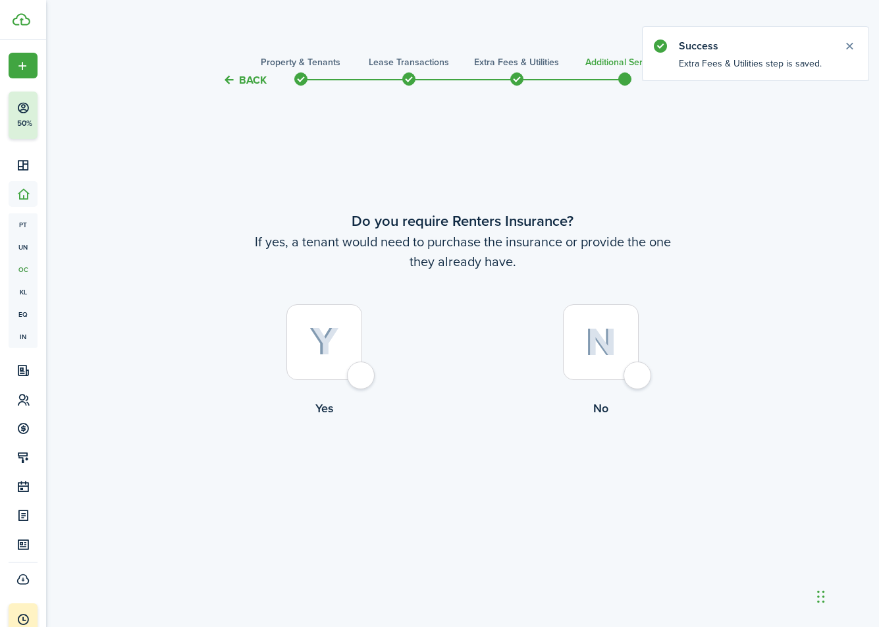
click at [630, 369] on div at bounding box center [601, 342] width 76 height 76
radio input "true"
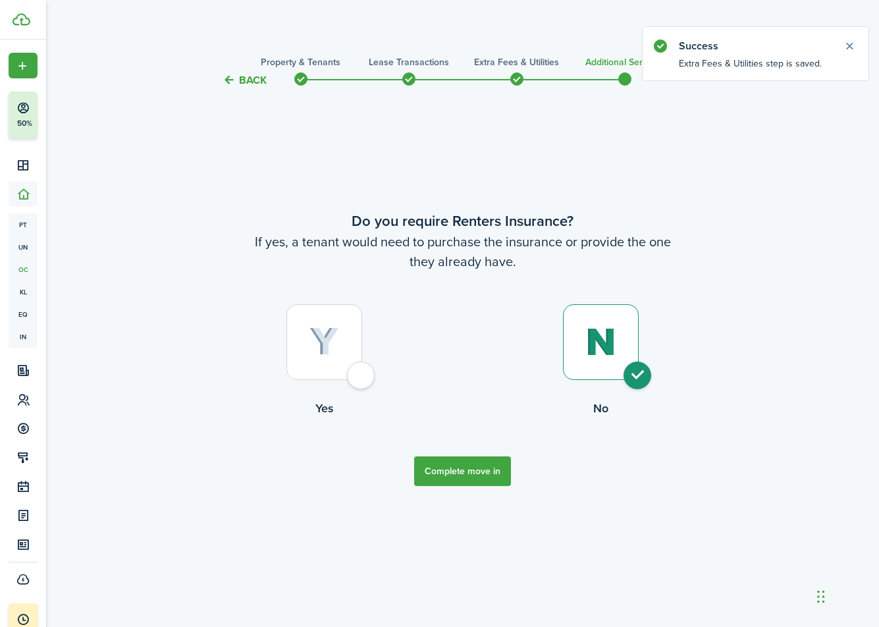
scroll to position [1, 0]
click at [483, 461] on button "Complete move in" at bounding box center [462, 471] width 97 height 30
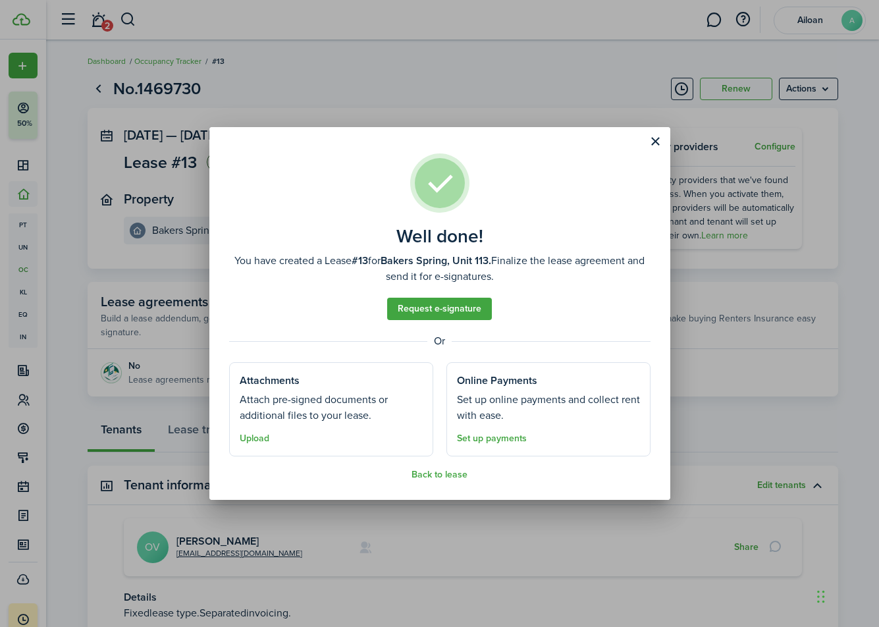
click at [658, 141] on button "Close modal" at bounding box center [655, 141] width 22 height 22
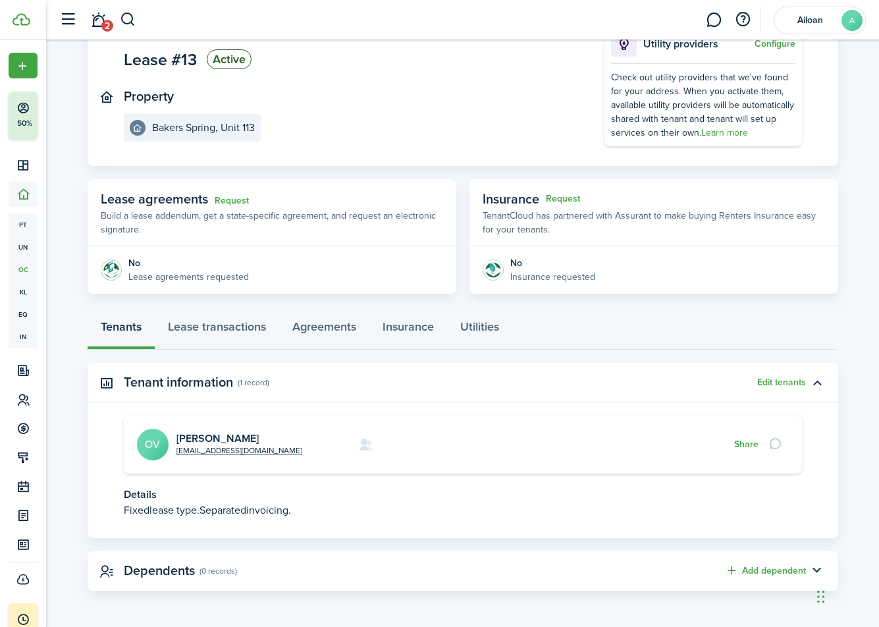
scroll to position [102, 0]
drag, startPoint x: 198, startPoint y: 507, endPoint x: 332, endPoint y: 508, distance: 134.3
click at [332, 508] on p "Fixed lease type. Separated invoicing." at bounding box center [463, 511] width 678 height 16
click at [818, 383] on button "button" at bounding box center [817, 383] width 22 height 22
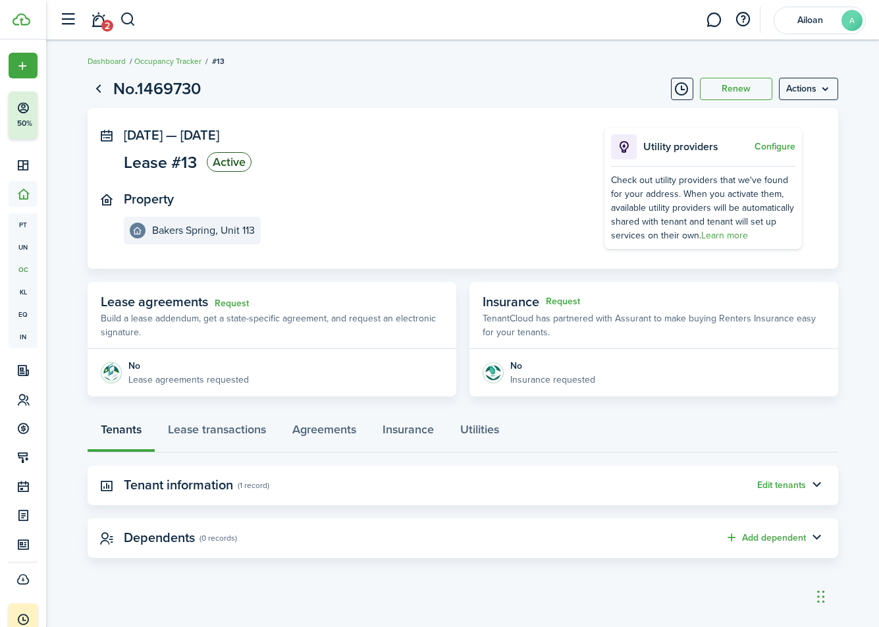
scroll to position [0, 0]
click at [815, 481] on button "button" at bounding box center [817, 485] width 22 height 22
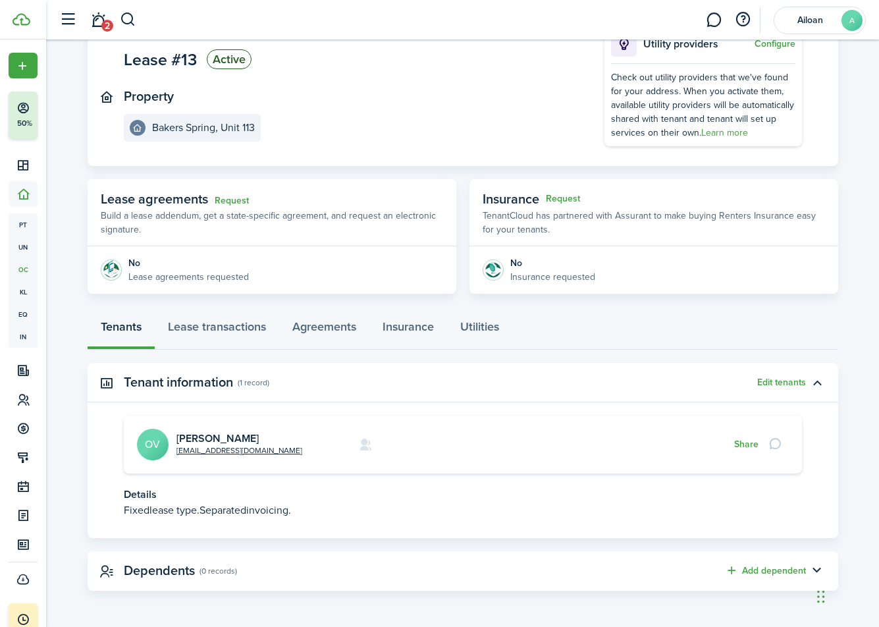
scroll to position [102, 0]
click at [248, 331] on link "Lease transactions" at bounding box center [217, 330] width 124 height 39
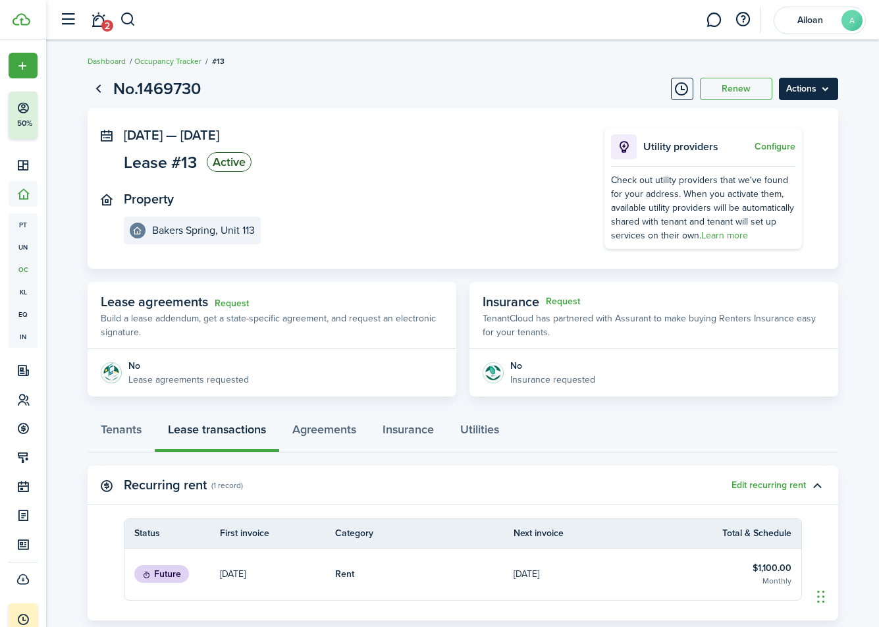
click at [829, 92] on menu-btn "Actions" at bounding box center [808, 89] width 59 height 22
click at [825, 91] on menu-btn "Actions" at bounding box center [808, 89] width 59 height 22
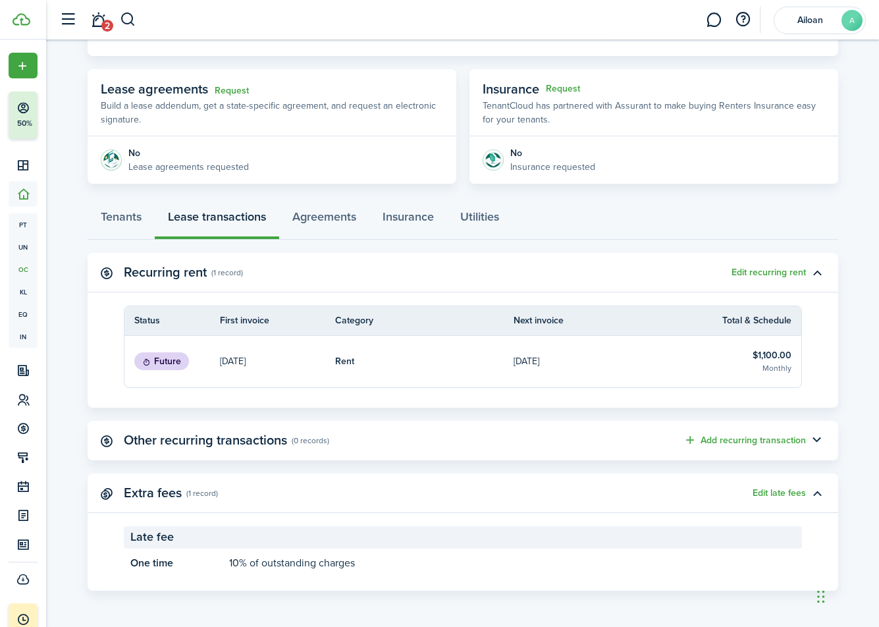
scroll to position [212, 0]
click at [773, 346] on link "$1,100.00 Monthly" at bounding box center [746, 361] width 109 height 51
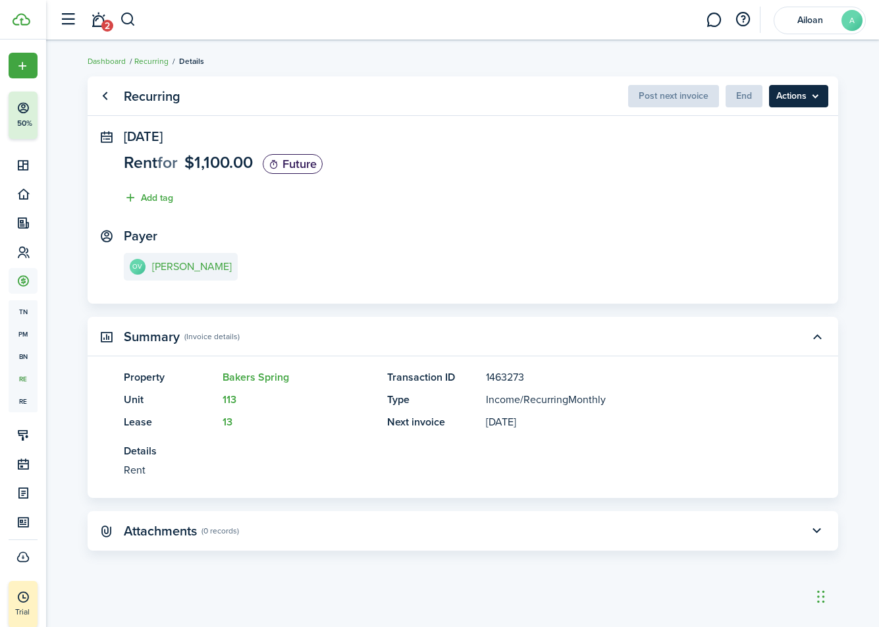
click at [811, 103] on menu-btn "Actions" at bounding box center [798, 96] width 59 height 22
click at [811, 102] on menu-btn "Actions" at bounding box center [798, 96] width 59 height 22
click at [103, 90] on link "Go back" at bounding box center [105, 96] width 22 height 22
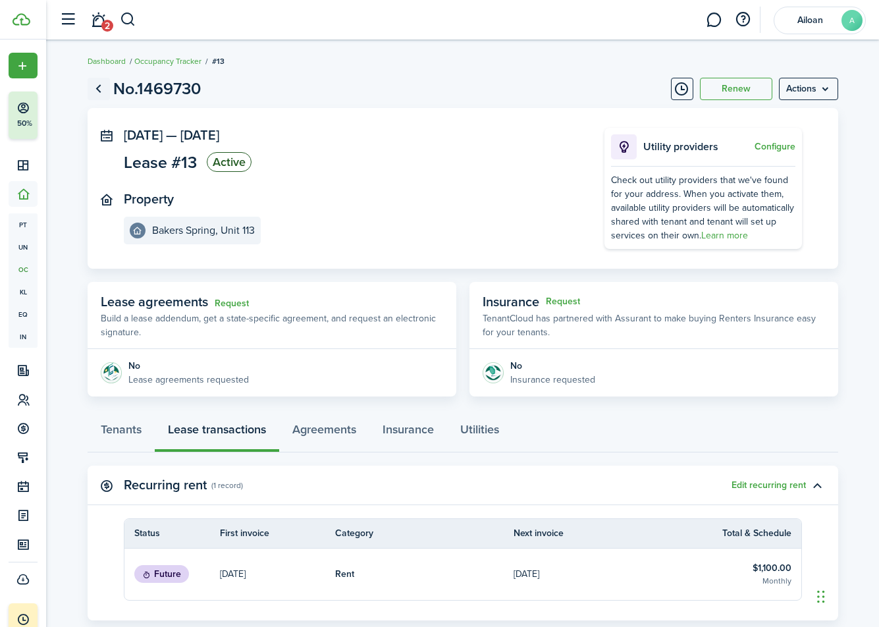
click at [101, 93] on link "Go back" at bounding box center [99, 89] width 22 height 22
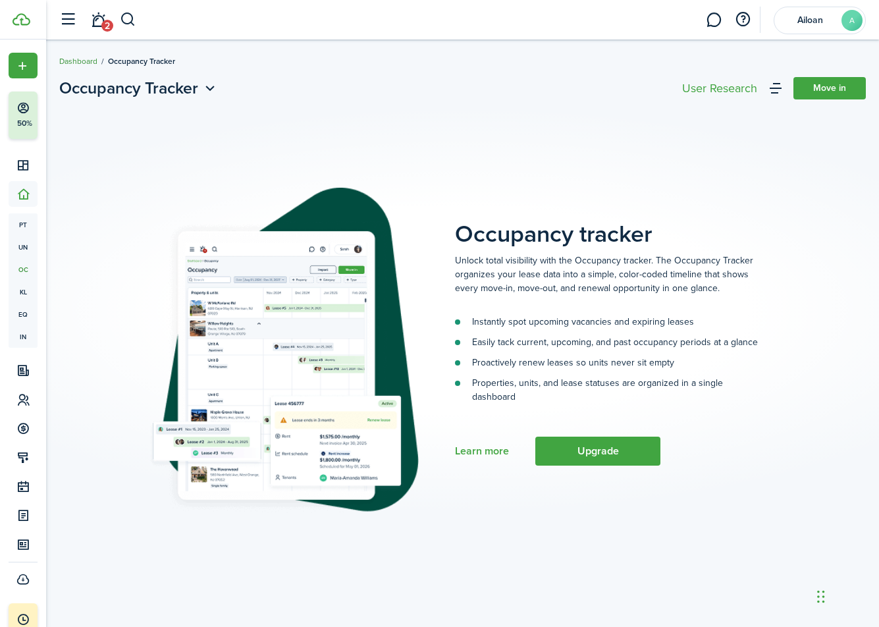
click at [89, 63] on link "Dashboard" at bounding box center [78, 61] width 38 height 12
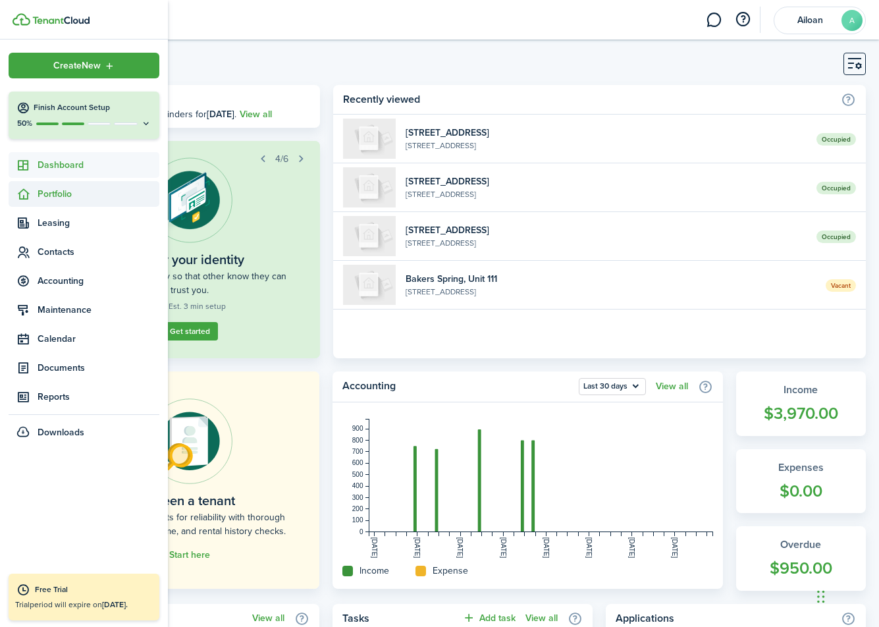
click at [51, 199] on span "Portfolio" at bounding box center [99, 194] width 122 height 14
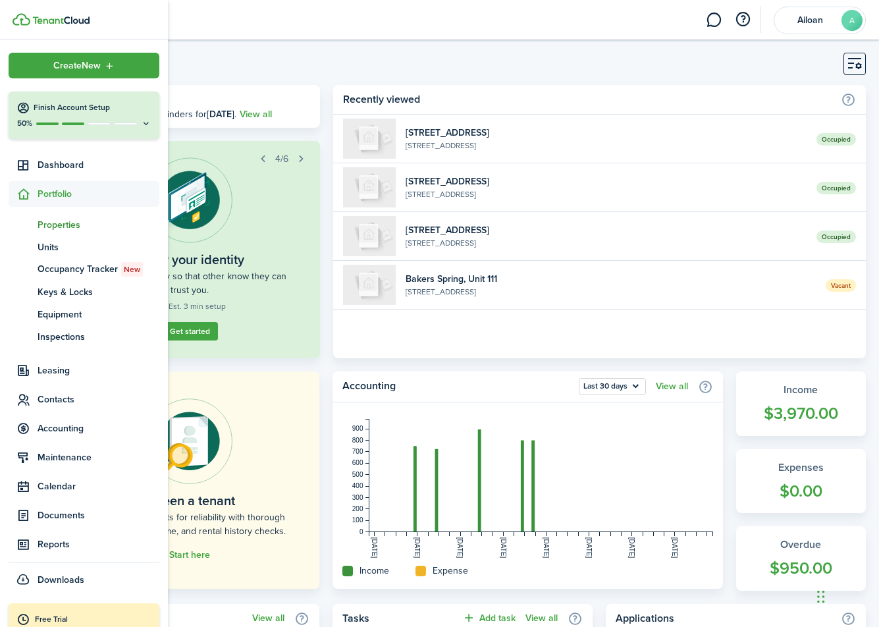
click at [66, 226] on span "Properties" at bounding box center [99, 225] width 122 height 14
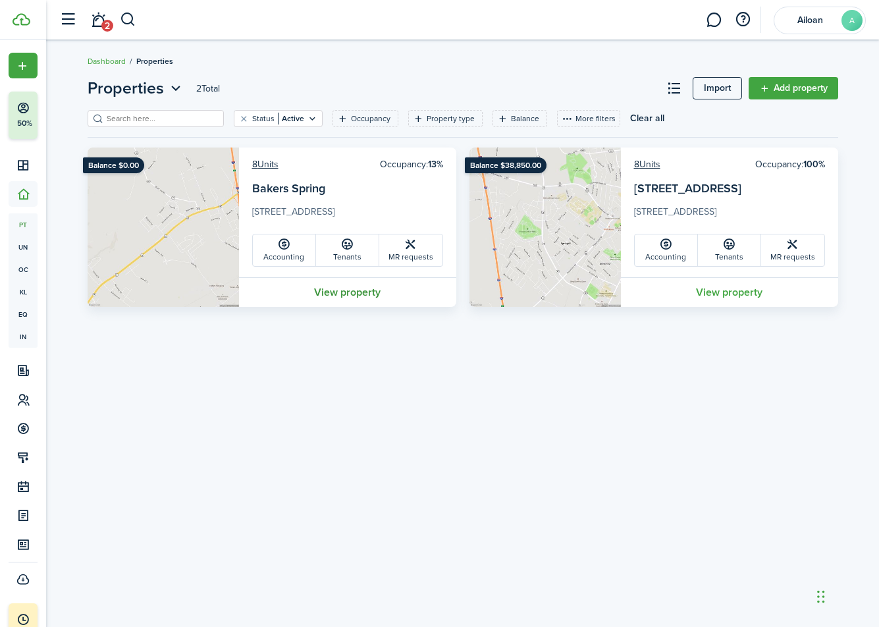
click at [333, 295] on link "View property" at bounding box center [347, 292] width 217 height 30
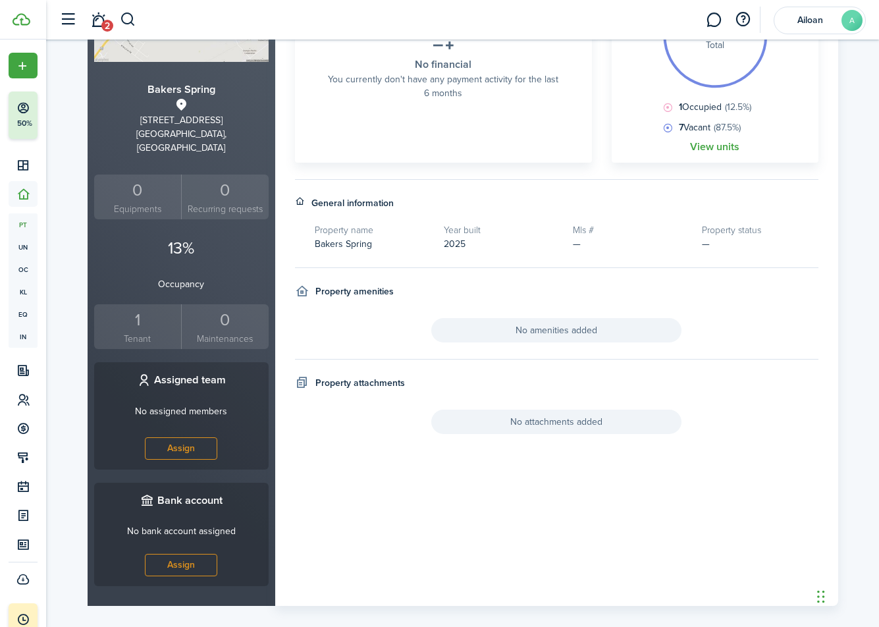
scroll to position [230, 0]
click at [145, 308] on div "1" at bounding box center [137, 320] width 81 height 25
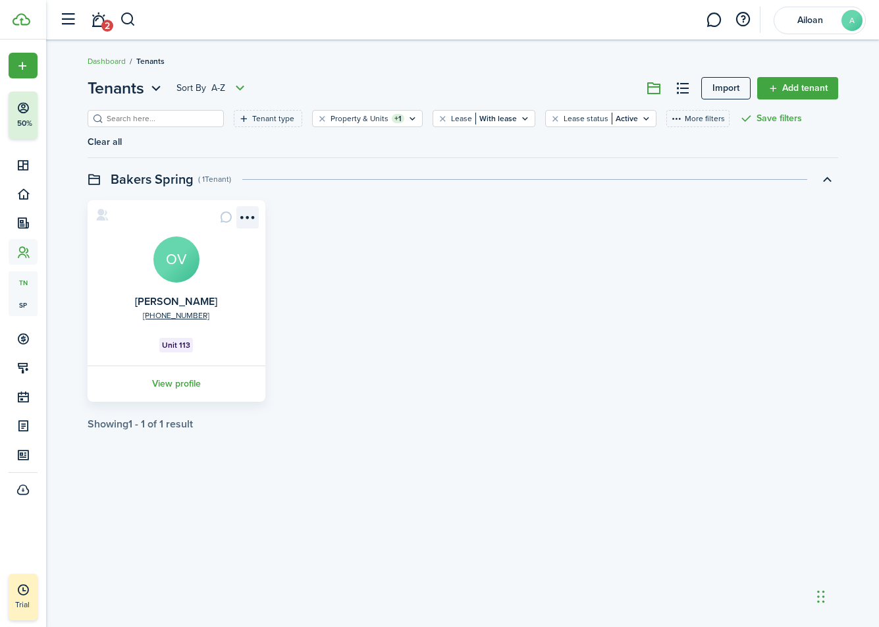
click at [247, 219] on menu-btn-icon "Open menu" at bounding box center [247, 217] width 22 height 22
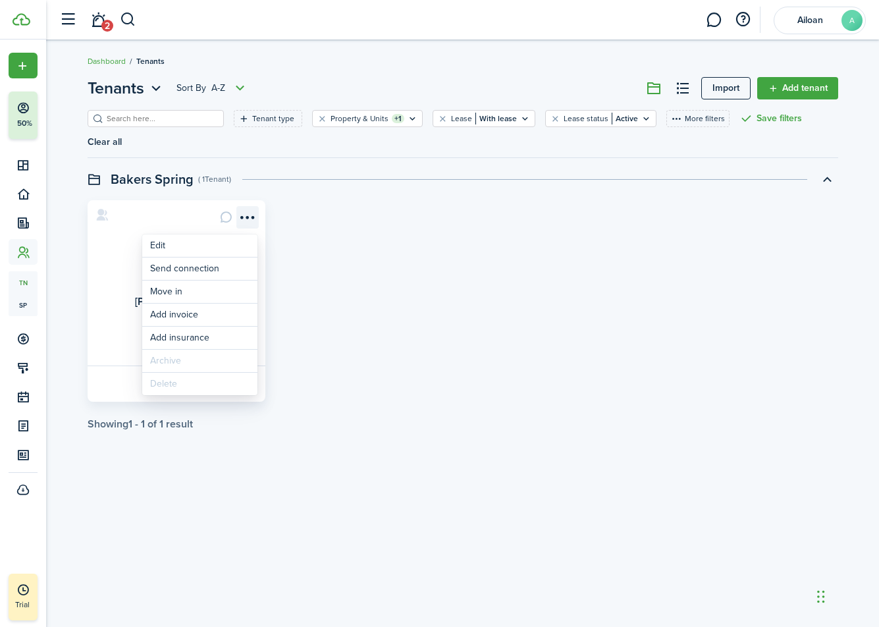
drag, startPoint x: 249, startPoint y: 215, endPoint x: 257, endPoint y: 215, distance: 7.9
click at [249, 215] on menu-btn-icon "Open menu" at bounding box center [247, 217] width 22 height 22
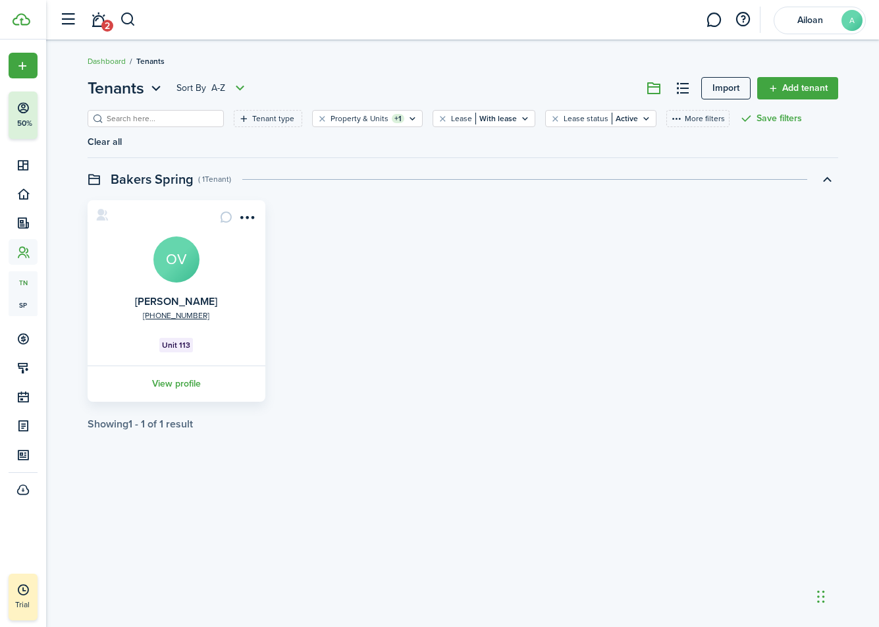
click at [518, 259] on div "[PHONE_NUMBER] [PERSON_NAME] Unit 113 View profile" at bounding box center [462, 300] width 763 height 201
click at [765, 88] on link "Add tenant" at bounding box center [797, 88] width 81 height 22
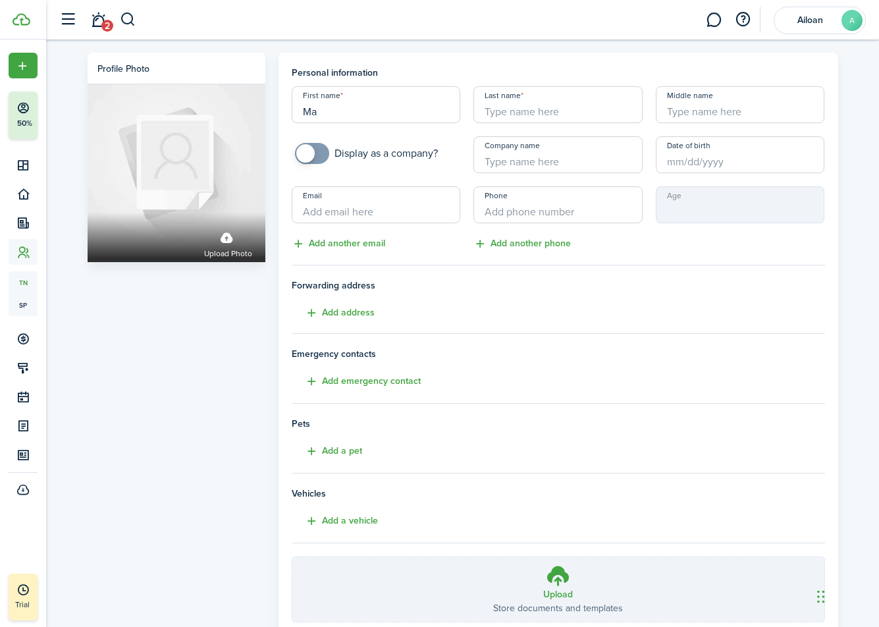
type input "M"
click at [577, 59] on panel-main "Personal information First name Required field Last name Middle name Display as…" at bounding box center [557, 369] width 559 height 632
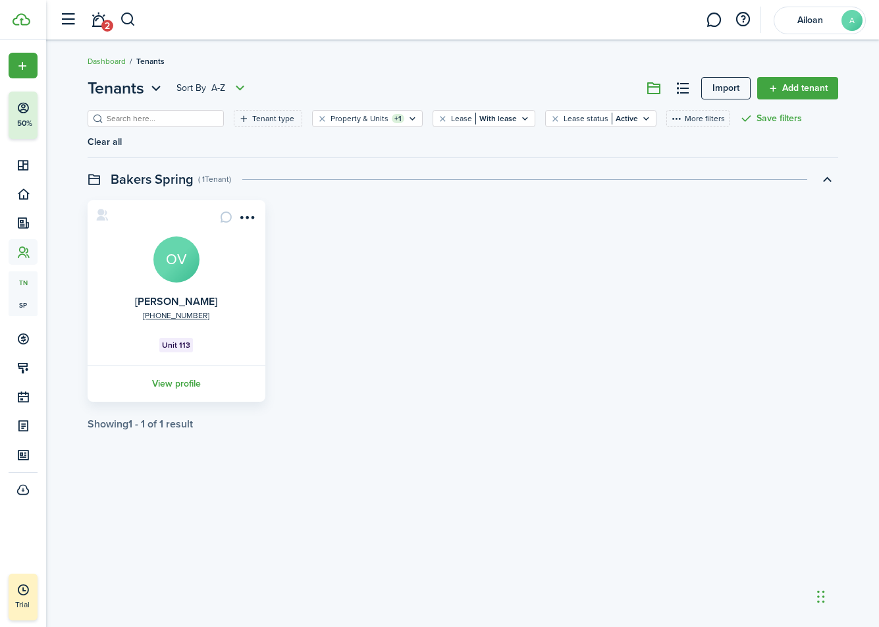
click at [184, 388] on link "View profile" at bounding box center [177, 383] width 182 height 36
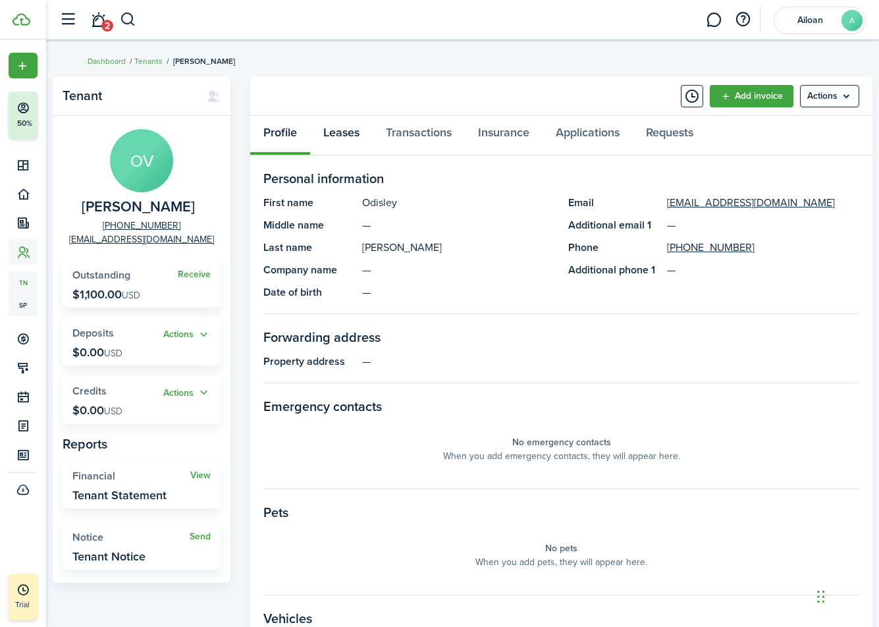
click at [353, 134] on link "Leases" at bounding box center [341, 135] width 63 height 39
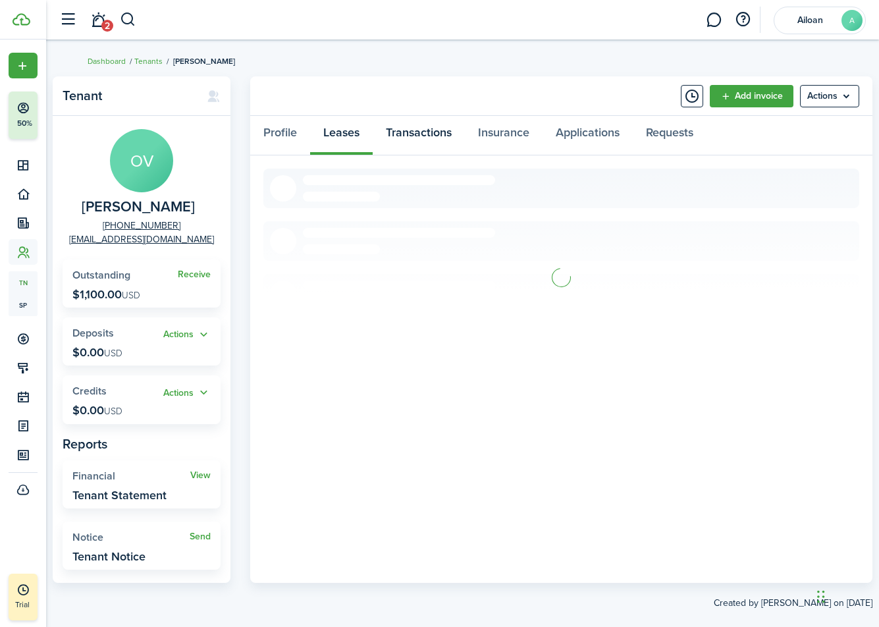
click at [423, 137] on link "Transactions" at bounding box center [419, 135] width 92 height 39
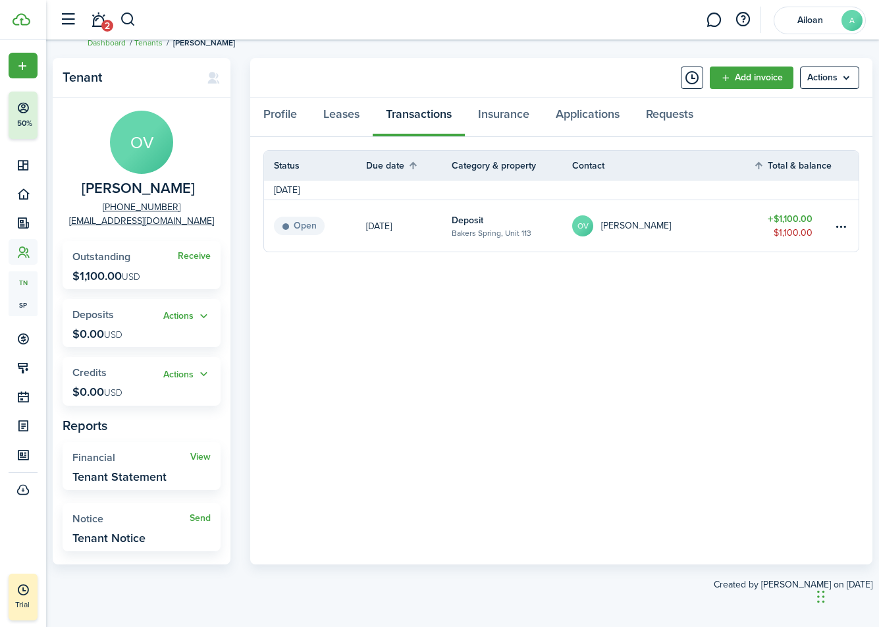
scroll to position [18, 0]
click at [839, 226] on table-menu-btn-icon at bounding box center [841, 227] width 16 height 16
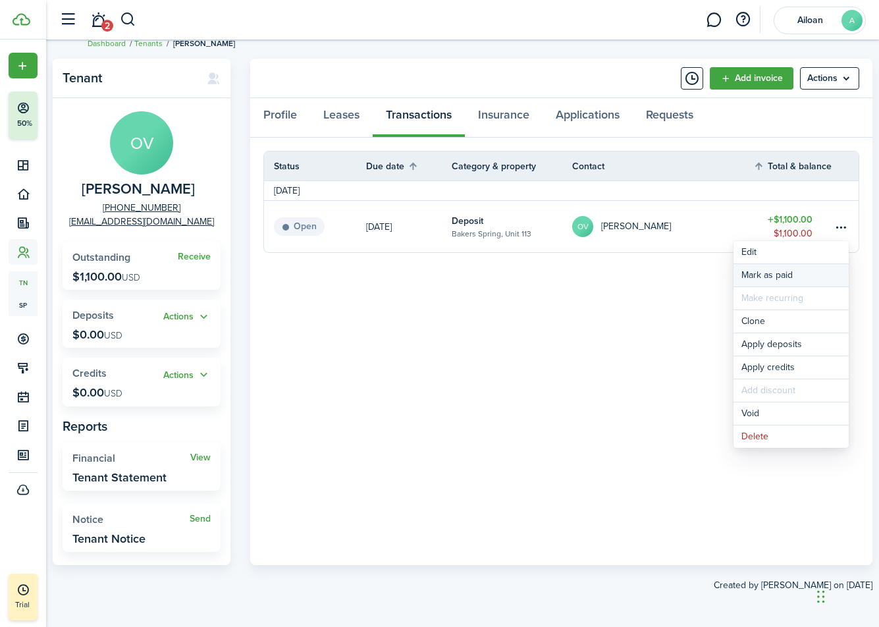
click at [773, 274] on link "Mark as paid" at bounding box center [790, 275] width 115 height 22
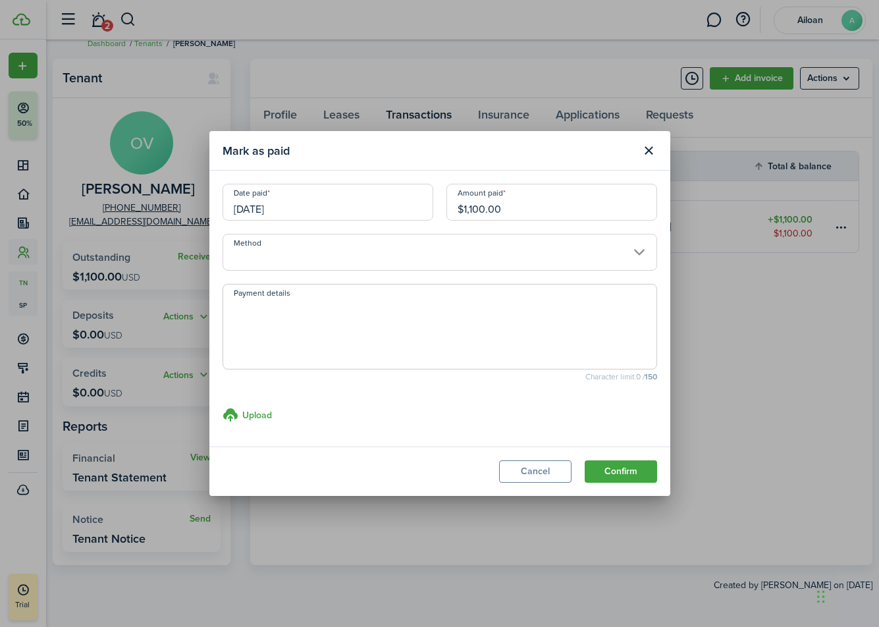
click at [473, 254] on input "Method" at bounding box center [439, 252] width 434 height 37
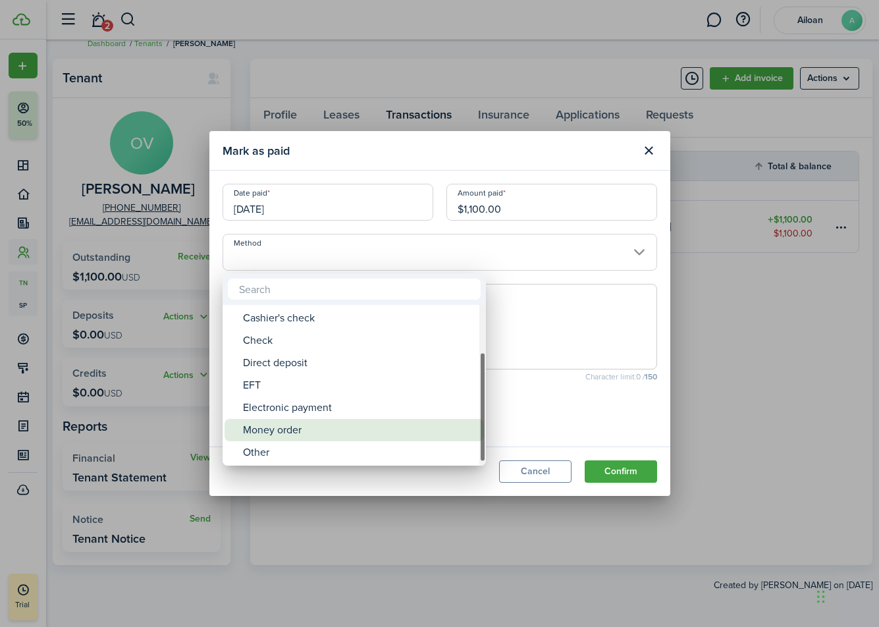
click at [315, 431] on div "Money order" at bounding box center [359, 430] width 233 height 22
type input "Money order"
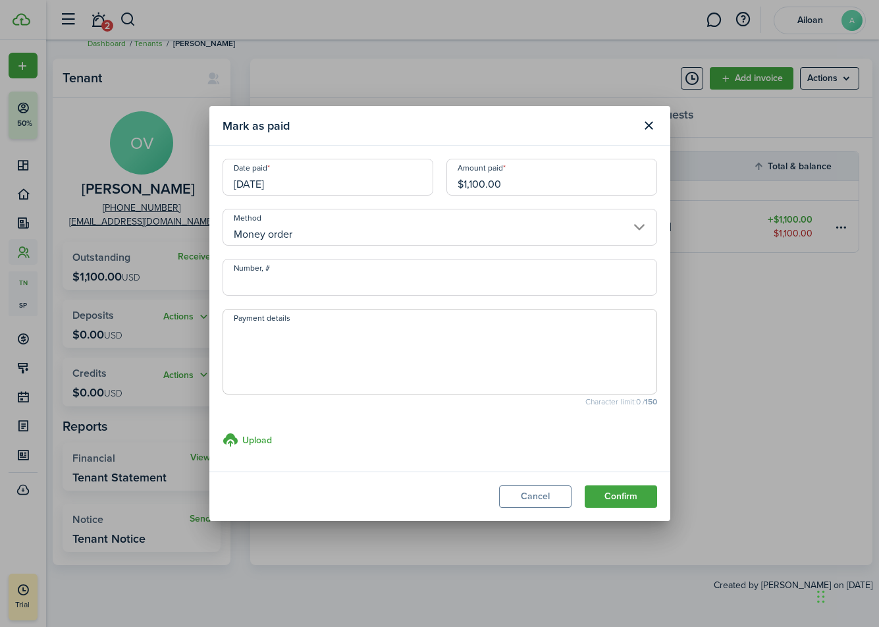
click at [335, 286] on input "Number, #" at bounding box center [439, 277] width 434 height 37
type input "22-104523405, 22-104523406"
click at [410, 363] on textarea "Payment details" at bounding box center [439, 355] width 433 height 63
click at [480, 357] on textarea "Paid [DATE] Money Order" at bounding box center [439, 355] width 433 height 63
click at [511, 354] on textarea "Paid [DATE] Money Order at [GEOGRAPHIC_DATA]" at bounding box center [439, 355] width 433 height 63
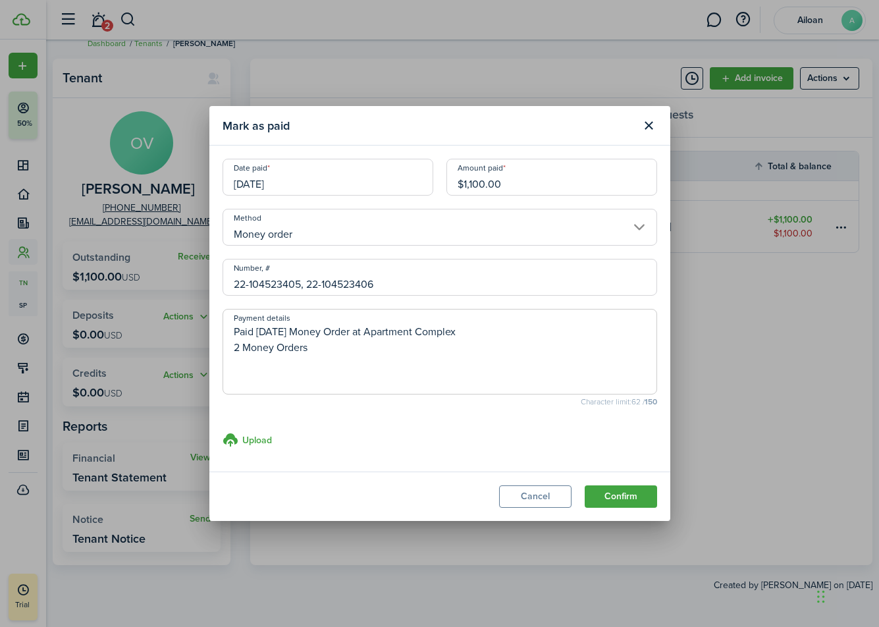
type textarea "Paid [DATE] Money Order at Apartment Complex 2 Money Orders"
click at [618, 500] on button "Confirm" at bounding box center [620, 496] width 72 height 22
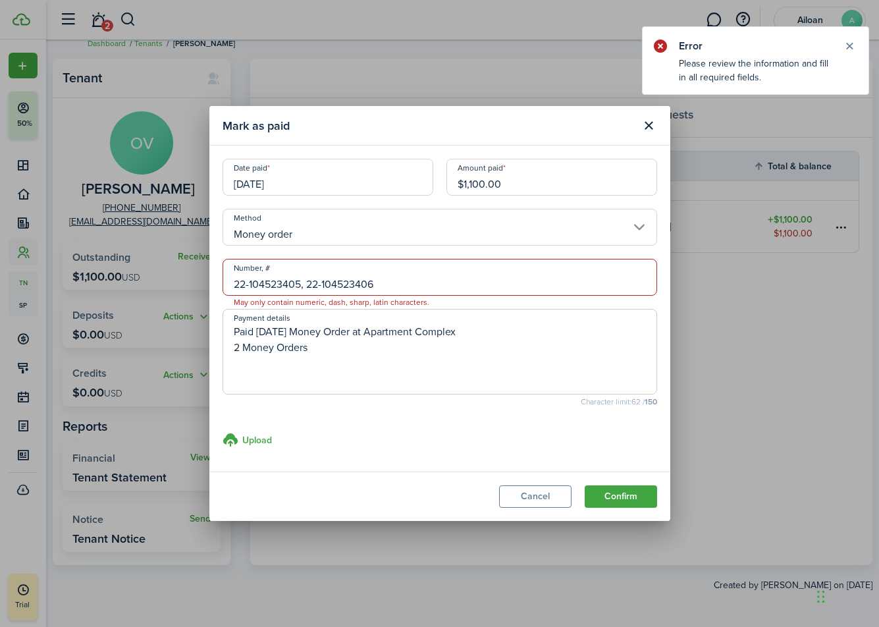
click at [432, 283] on input "22-104523405, 22-104523406" at bounding box center [439, 277] width 434 height 37
drag, startPoint x: 380, startPoint y: 285, endPoint x: 302, endPoint y: 286, distance: 78.3
click at [302, 286] on input "22-104523405, 22-104523406" at bounding box center [439, 277] width 434 height 37
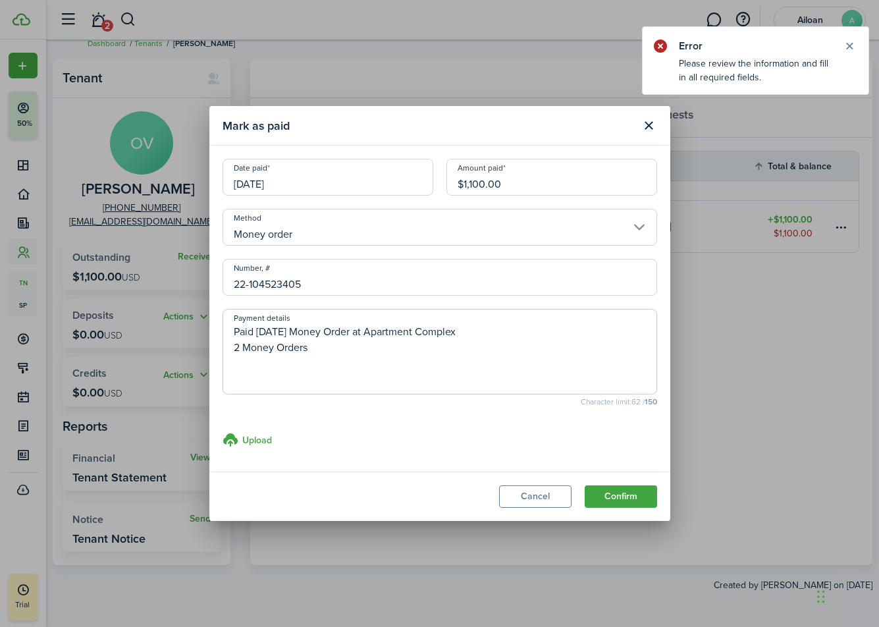
click at [423, 286] on input "22-104523405" at bounding box center [439, 277] width 434 height 37
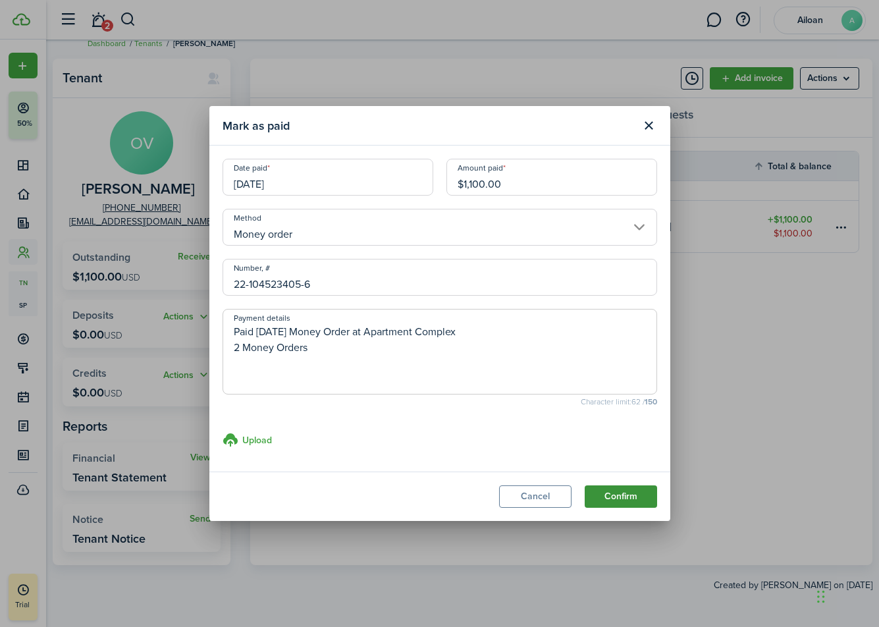
type input "22-104523405-6"
click at [617, 490] on button "Confirm" at bounding box center [620, 496] width 72 height 22
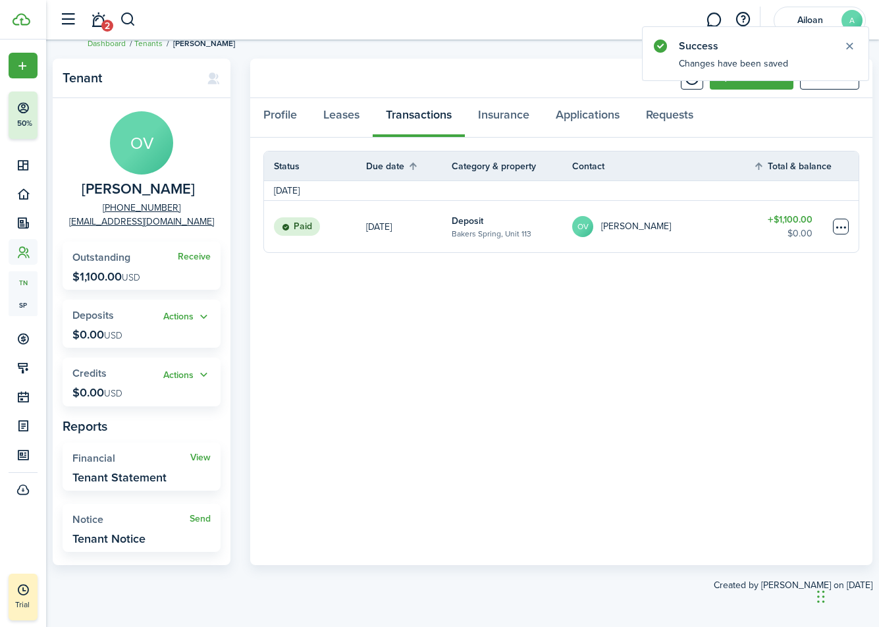
click at [836, 226] on table-menu-btn-icon at bounding box center [841, 227] width 16 height 16
click at [599, 311] on panel-main-body "Status Due date Category & property Contact Total & balance Actions [DATE] Paid…" at bounding box center [561, 351] width 622 height 427
click at [494, 112] on link "Insurance" at bounding box center [504, 117] width 78 height 39
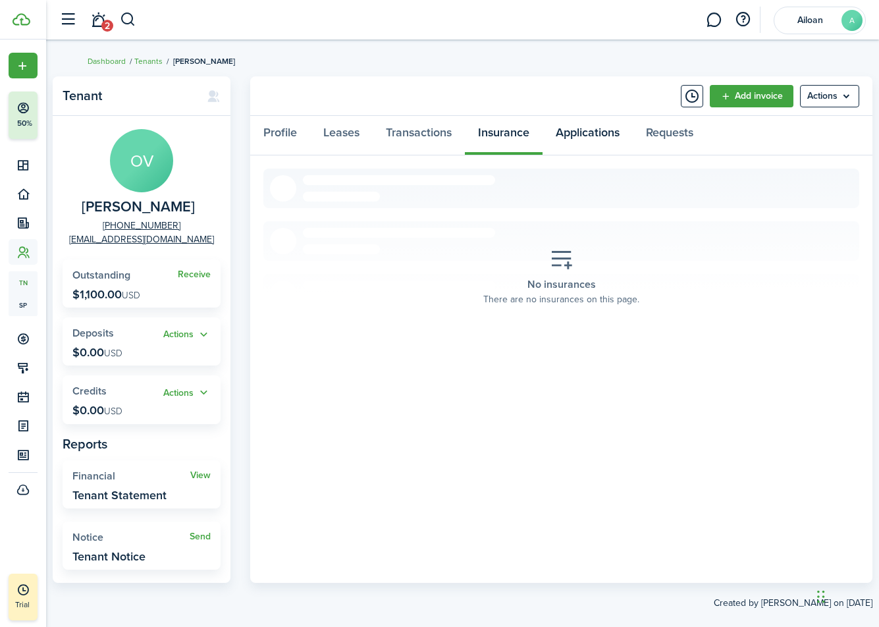
click at [570, 131] on link "Applications" at bounding box center [587, 135] width 90 height 39
click at [679, 137] on link "Requests" at bounding box center [669, 135] width 74 height 39
click at [342, 136] on link "Leases" at bounding box center [341, 135] width 63 height 39
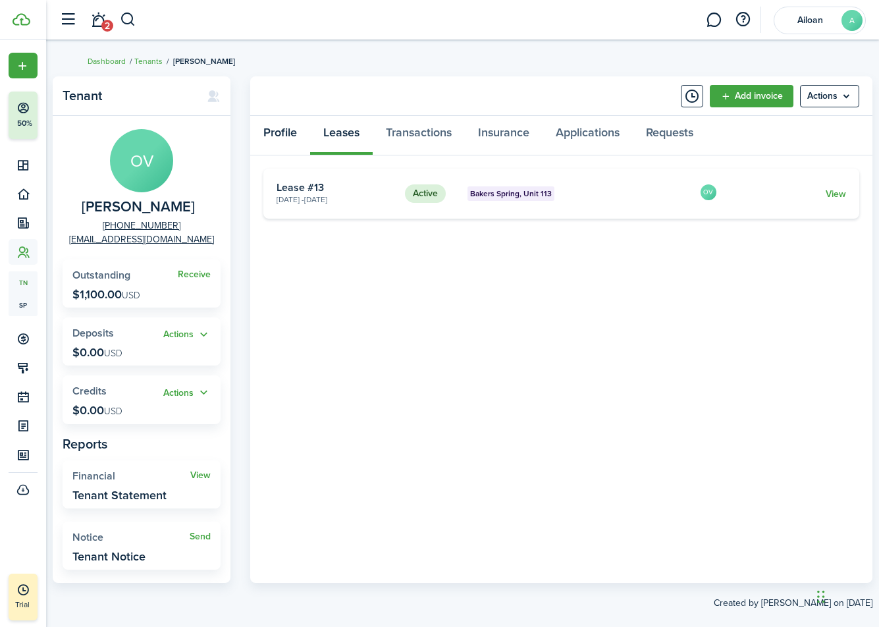
click at [265, 134] on link "Profile" at bounding box center [280, 135] width 60 height 39
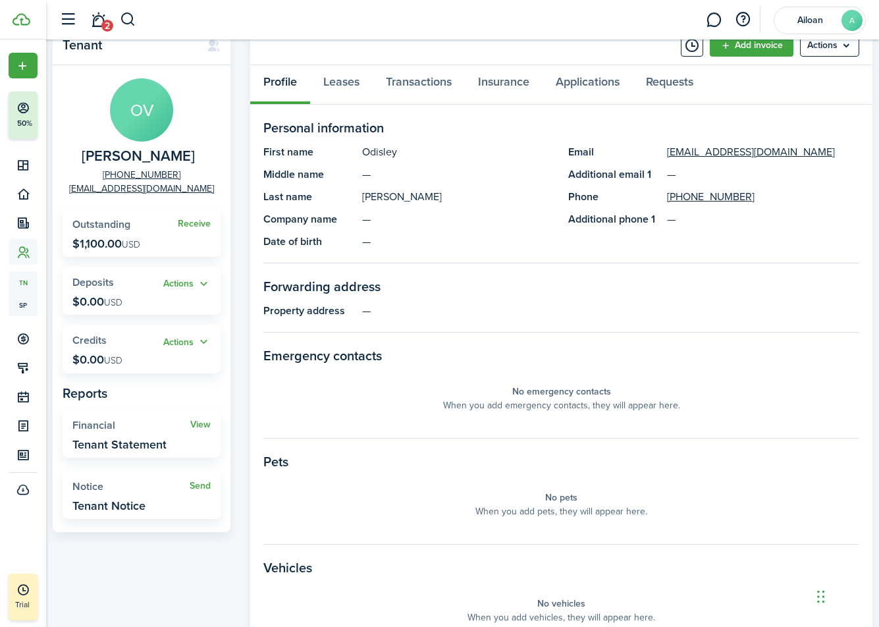
scroll to position [51, 0]
drag, startPoint x: 369, startPoint y: 195, endPoint x: 403, endPoint y: 197, distance: 34.9
click at [403, 197] on panel-main-description "[PERSON_NAME]" at bounding box center [458, 197] width 193 height 16
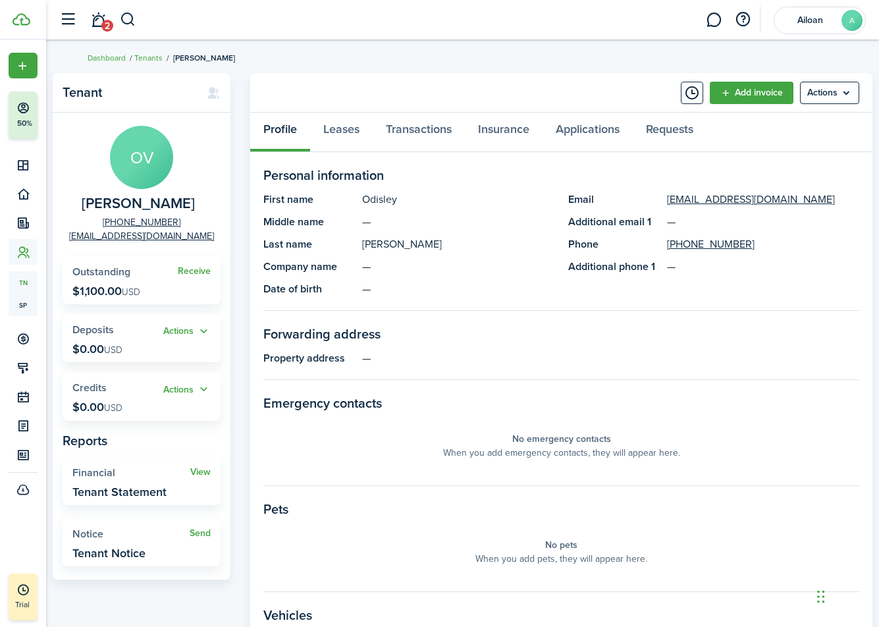
scroll to position [0, 0]
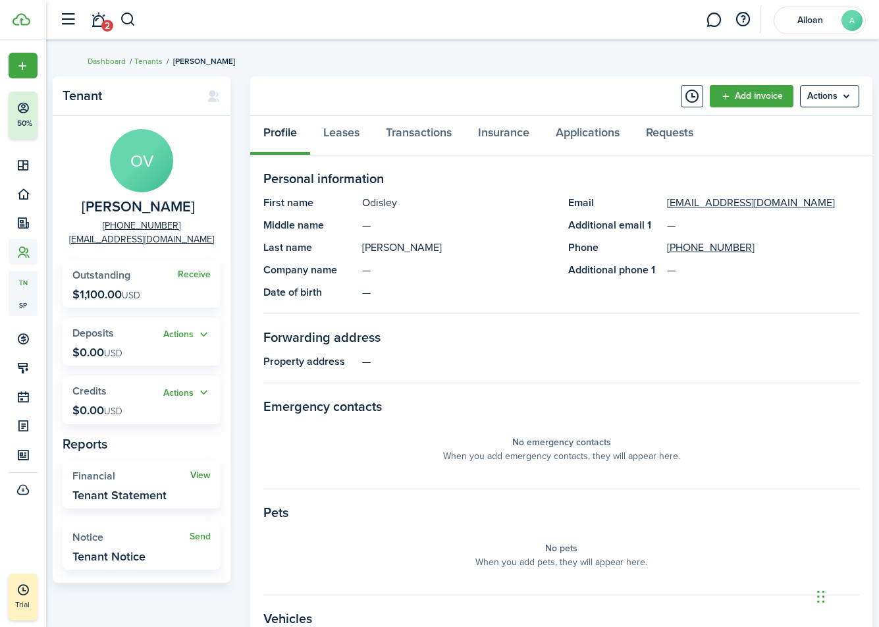
click at [197, 473] on link "View" at bounding box center [200, 475] width 20 height 11
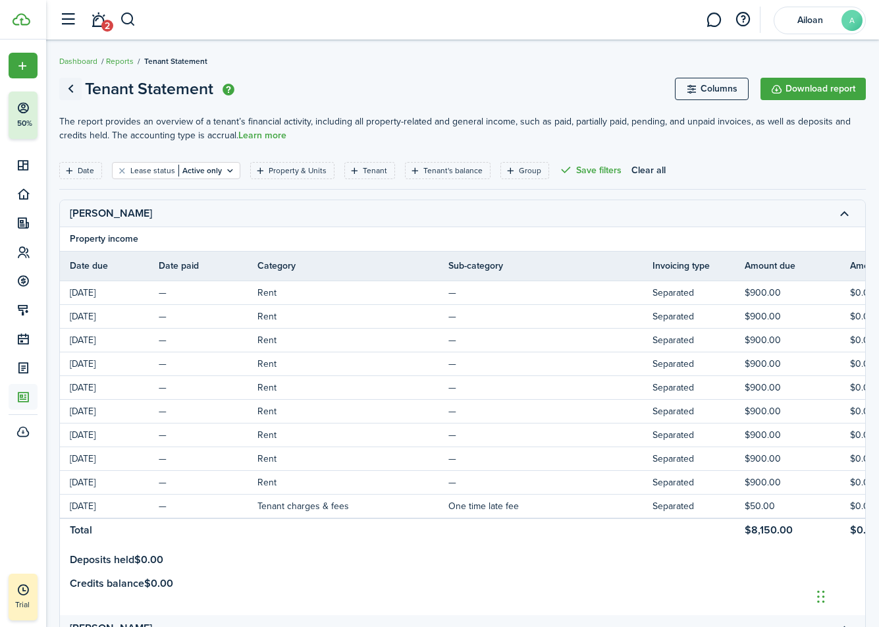
click at [66, 85] on link "Go back" at bounding box center [70, 89] width 22 height 22
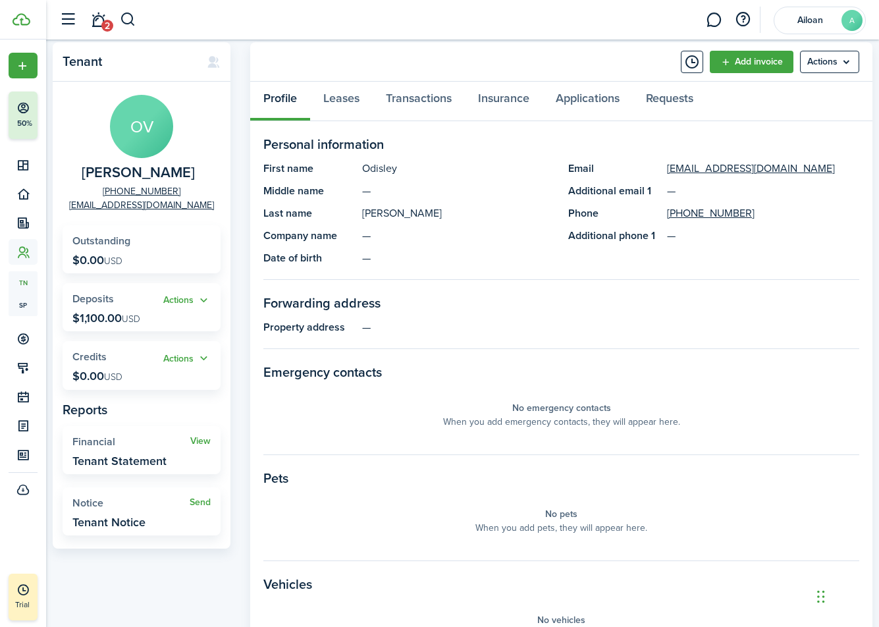
scroll to position [45, 0]
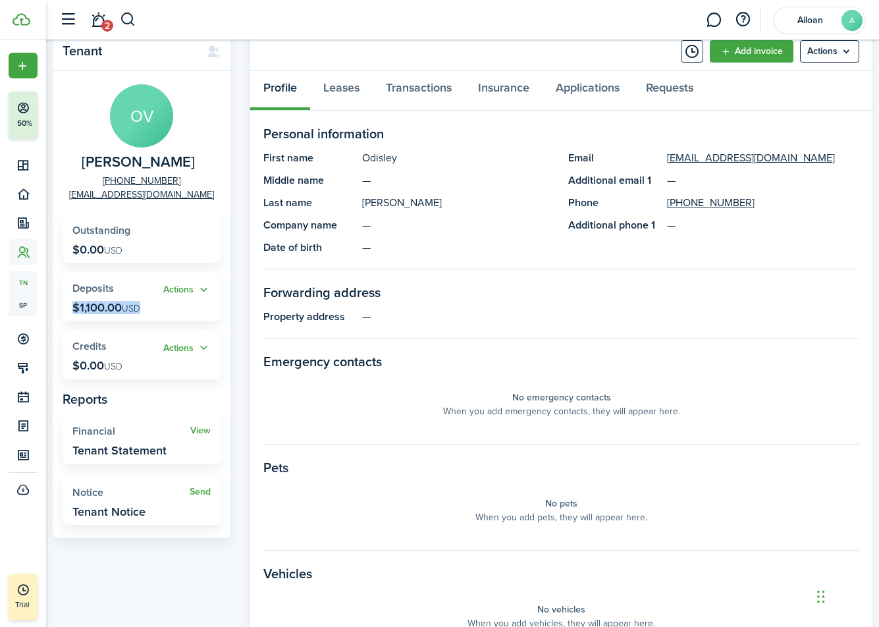
drag, startPoint x: 82, startPoint y: 299, endPoint x: 147, endPoint y: 313, distance: 66.1
click at [146, 314] on widget-stats "Actions Deposits $1,100.00 USD" at bounding box center [142, 296] width 158 height 48
click at [147, 313] on widget-stats "Actions Deposits $1,100.00 USD" at bounding box center [142, 296] width 158 height 48
drag, startPoint x: 233, startPoint y: 311, endPoint x: 248, endPoint y: 311, distance: 15.1
click at [248, 311] on panel-main-grid "Tenant OV [PERSON_NAME] [PHONE_NUMBER] [EMAIL_ADDRESS][DOMAIN_NAME] Outstanding…" at bounding box center [462, 397] width 819 height 730
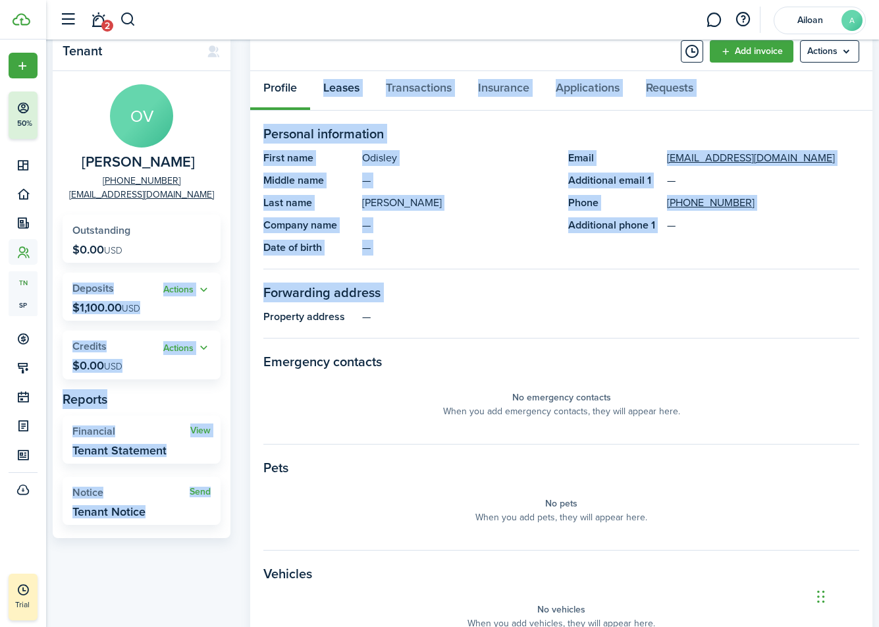
click at [352, 90] on link "Leases" at bounding box center [341, 90] width 63 height 39
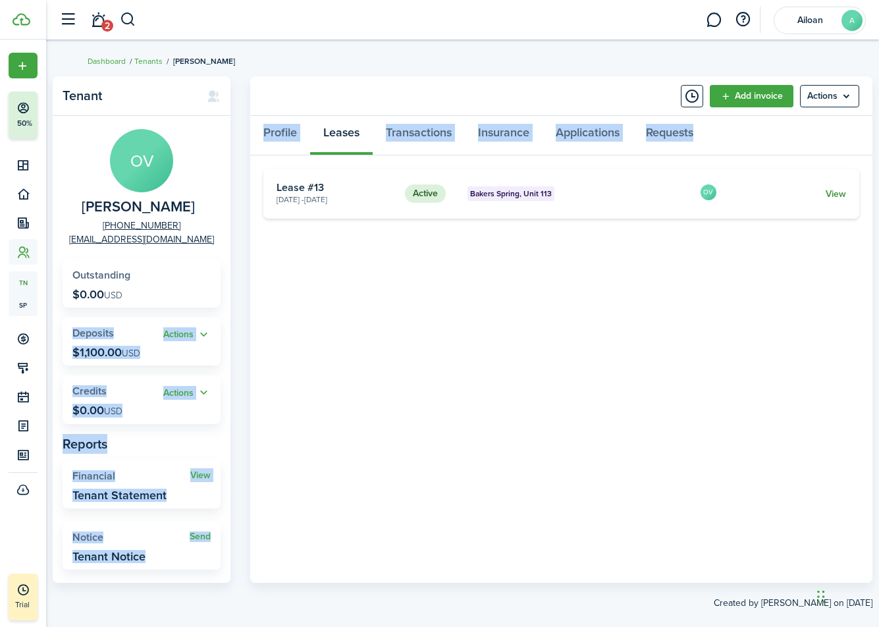
click at [836, 197] on link "View" at bounding box center [835, 194] width 20 height 14
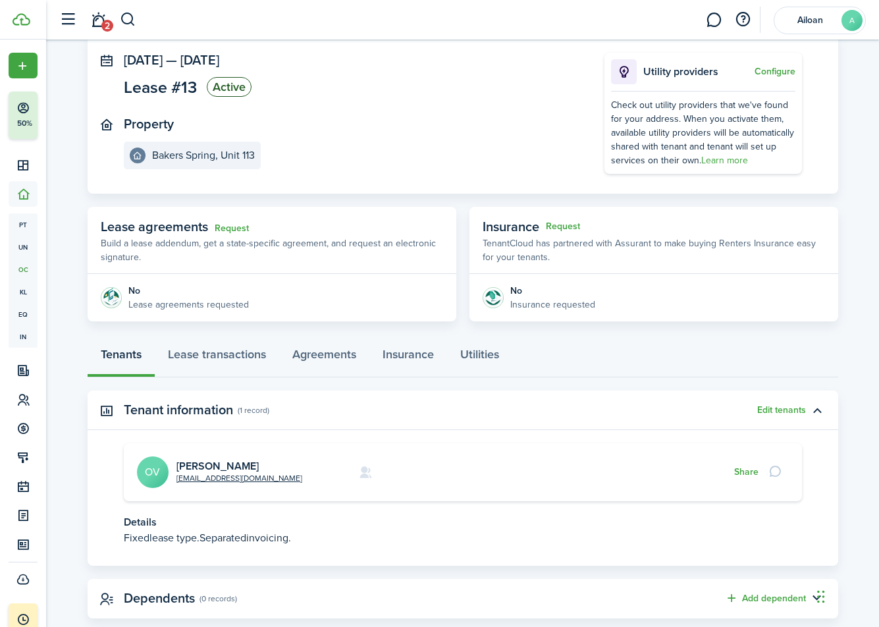
scroll to position [76, 0]
drag, startPoint x: 134, startPoint y: 281, endPoint x: 229, endPoint y: 301, distance: 96.8
click at [229, 301] on panel-main-body "No Lease agreements requested" at bounding box center [272, 295] width 369 height 47
drag, startPoint x: 229, startPoint y: 301, endPoint x: 250, endPoint y: 299, distance: 21.1
click at [229, 301] on p "Lease agreements requested" at bounding box center [188, 303] width 120 height 14
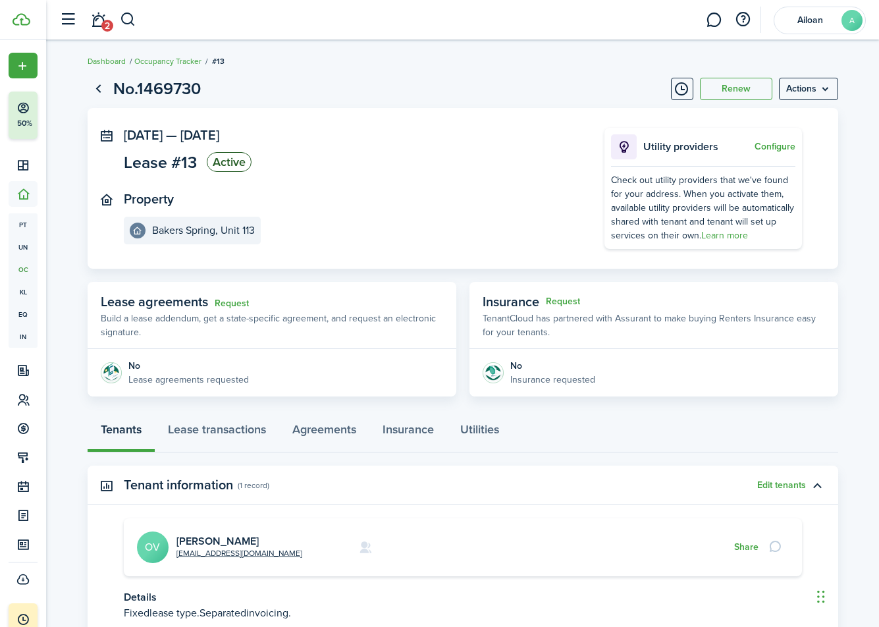
scroll to position [0, 0]
click at [805, 93] on menu-btn "Actions" at bounding box center [808, 89] width 59 height 22
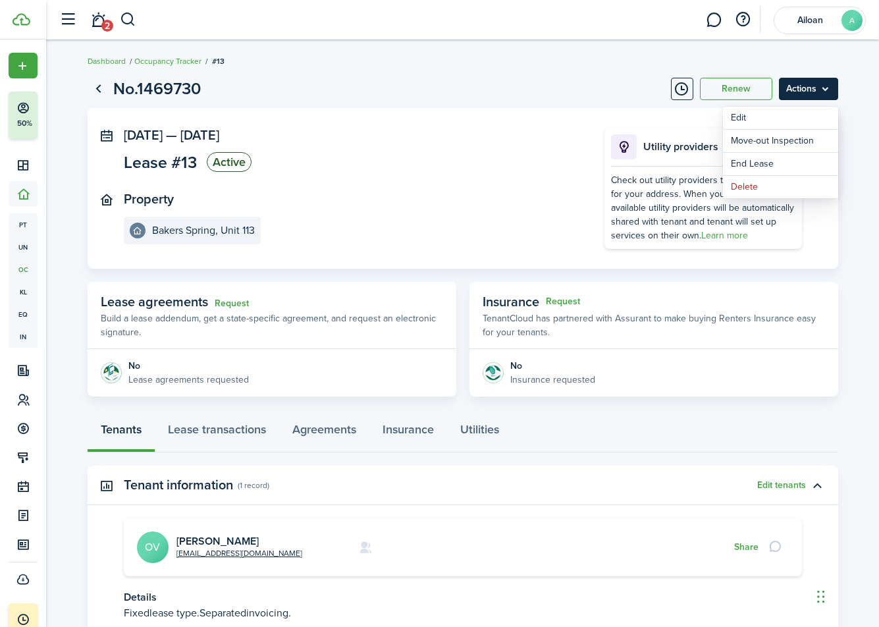
click at [806, 93] on menu-btn "Actions" at bounding box center [808, 89] width 59 height 22
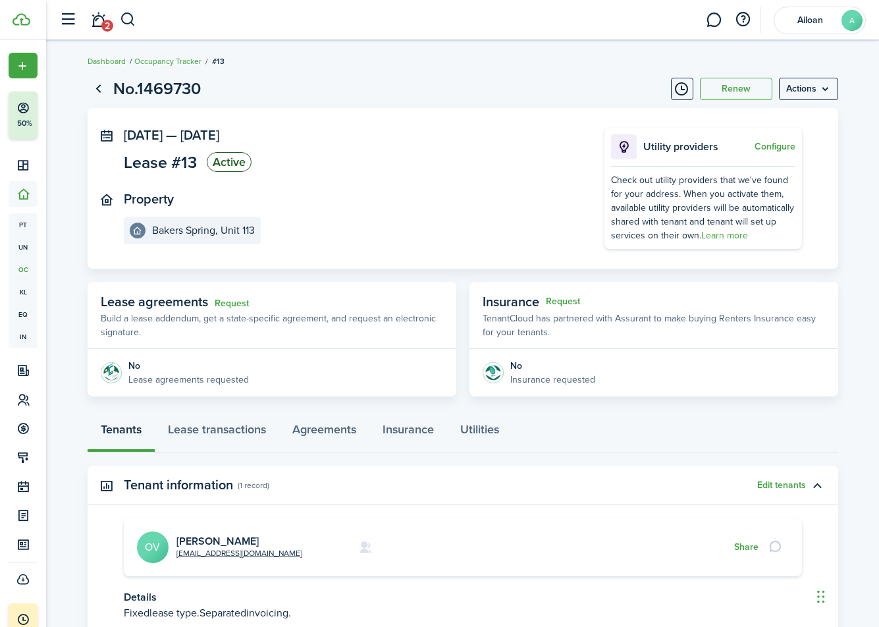
click at [367, 227] on panel-main-section "Property Bakers Spring, Unit 113" at bounding box center [344, 218] width 441 height 53
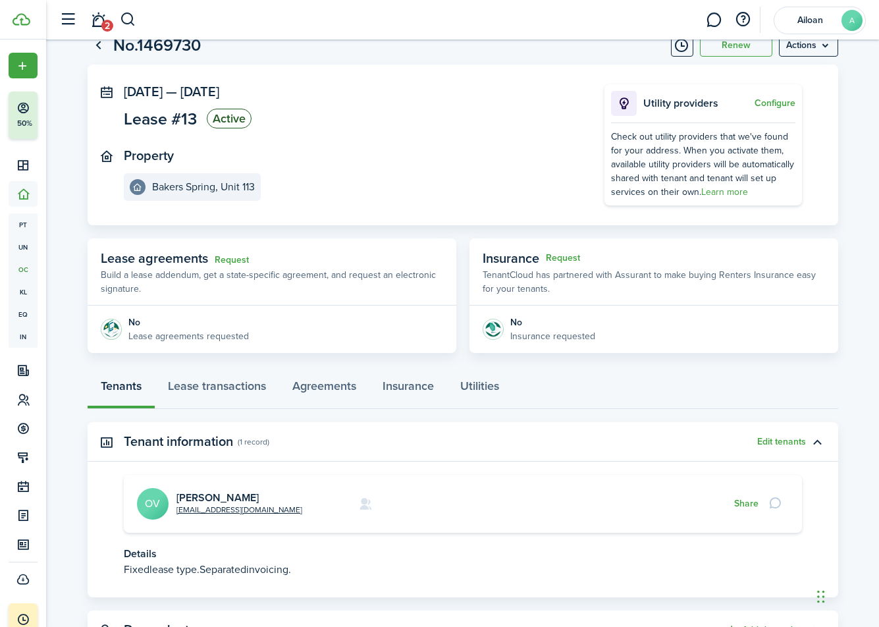
scroll to position [68, 0]
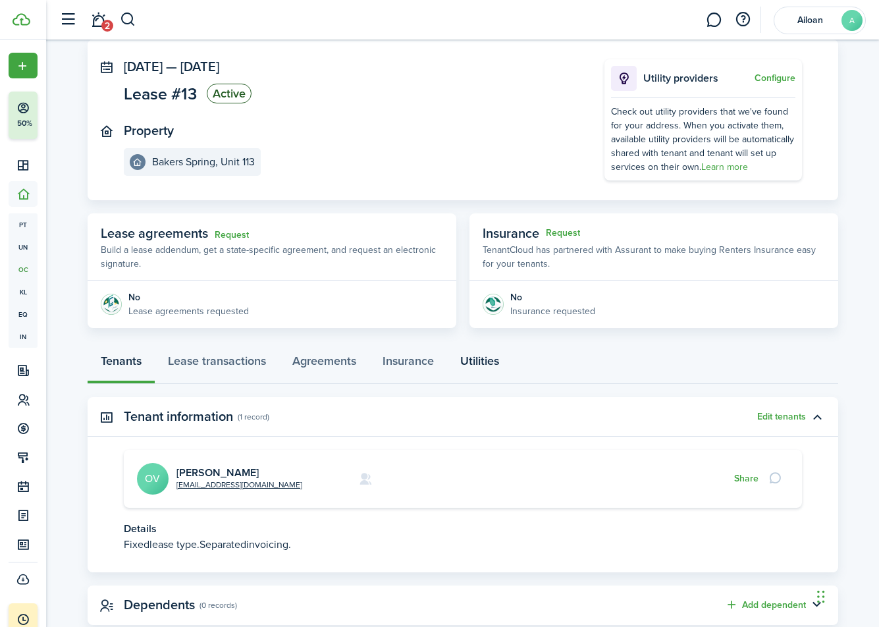
click at [478, 365] on link "Utilities" at bounding box center [479, 363] width 65 height 39
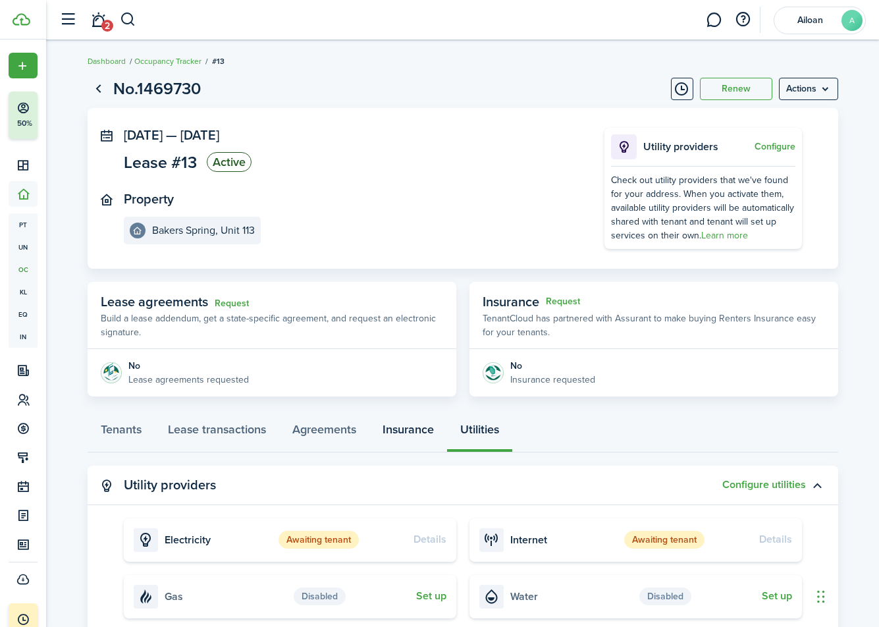
click at [411, 428] on link "Insurance" at bounding box center [408, 432] width 78 height 39
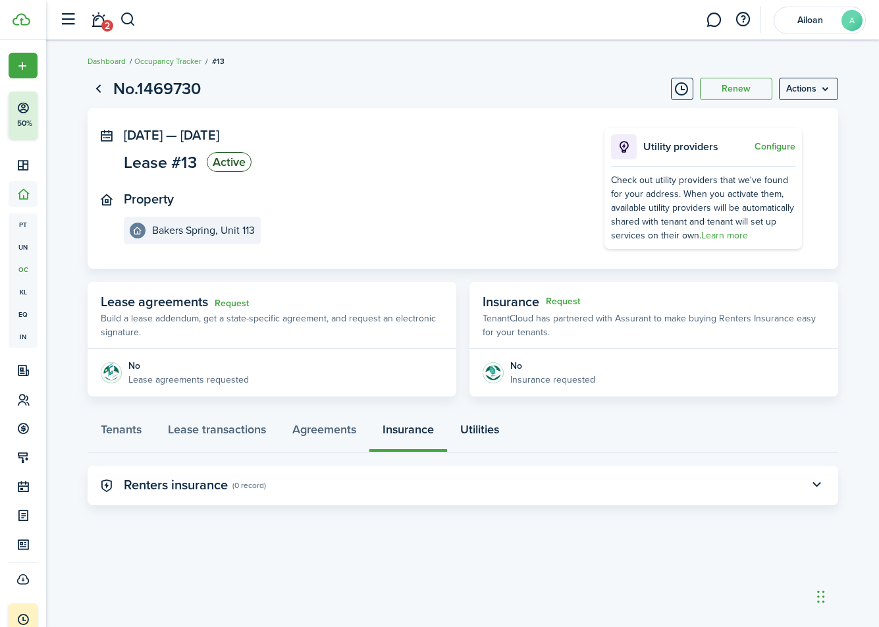
click at [476, 431] on link "Utilities" at bounding box center [479, 432] width 65 height 39
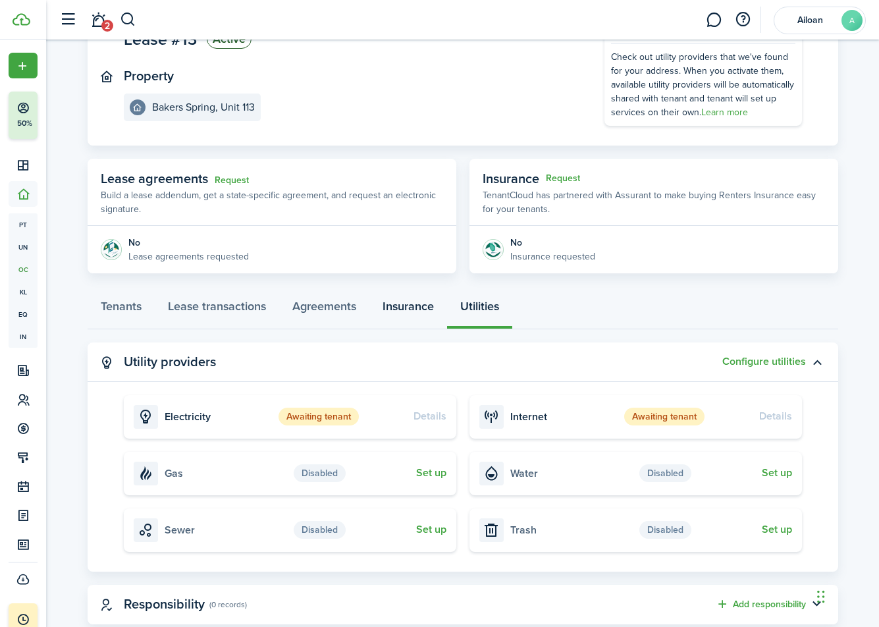
click at [388, 304] on link "Insurance" at bounding box center [408, 309] width 78 height 39
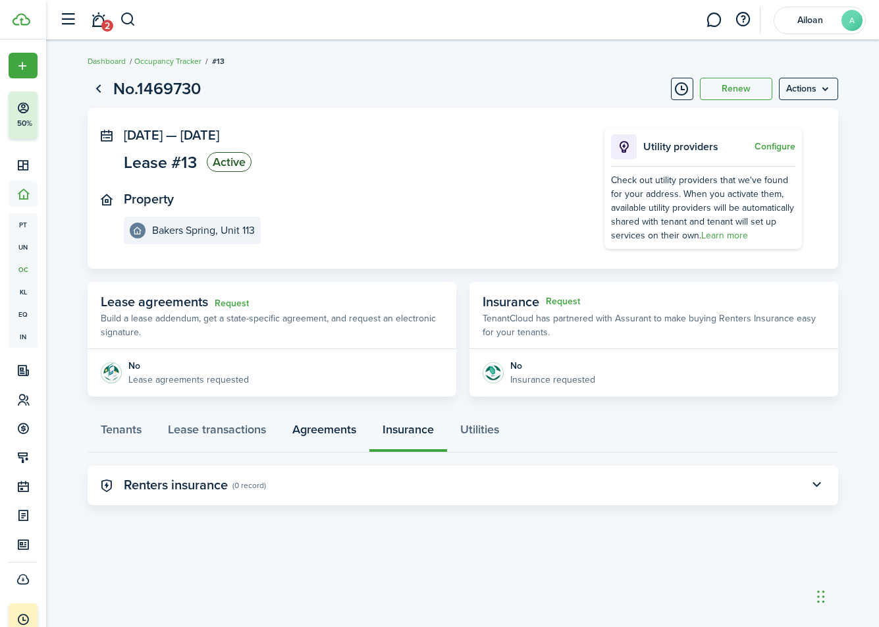
click at [322, 429] on link "Agreements" at bounding box center [324, 432] width 90 height 39
click at [249, 434] on link "Lease transactions" at bounding box center [217, 432] width 124 height 39
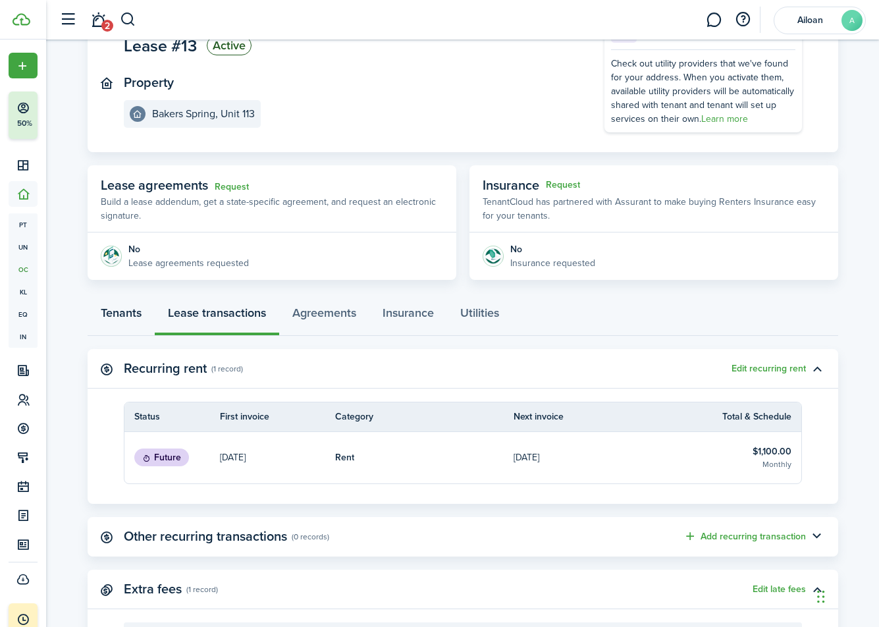
click at [134, 319] on link "Tenants" at bounding box center [121, 315] width 67 height 39
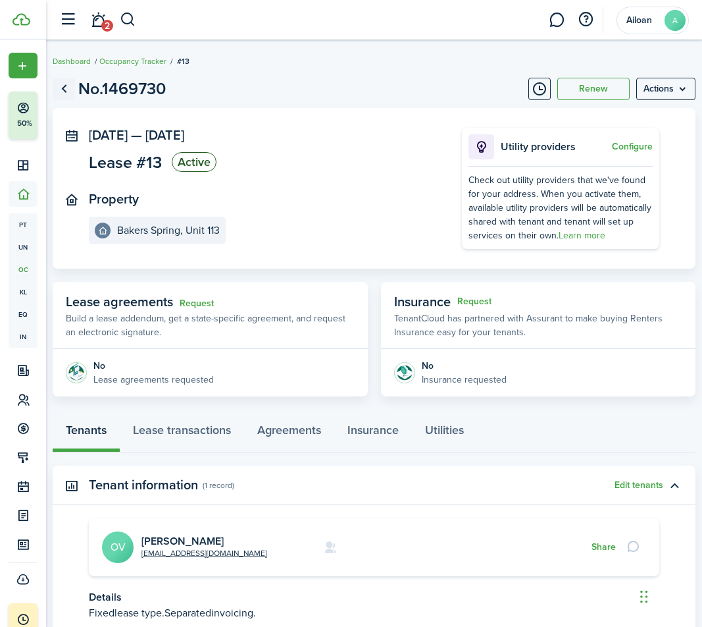
click at [57, 89] on link "Go back" at bounding box center [64, 89] width 22 height 22
